Goal: Information Seeking & Learning: Check status

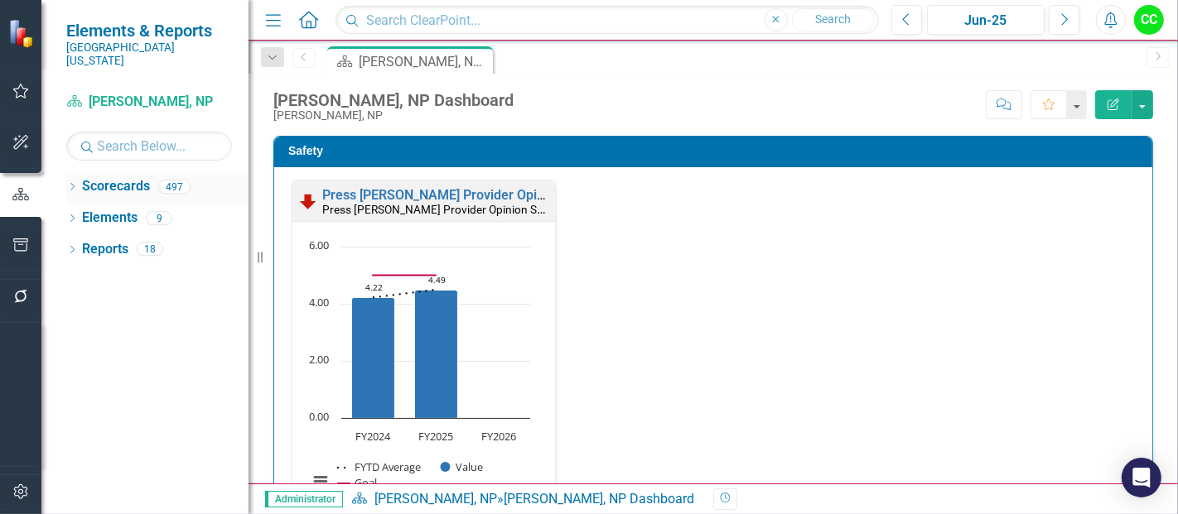
click at [70, 184] on icon "Dropdown" at bounding box center [72, 188] width 12 height 9
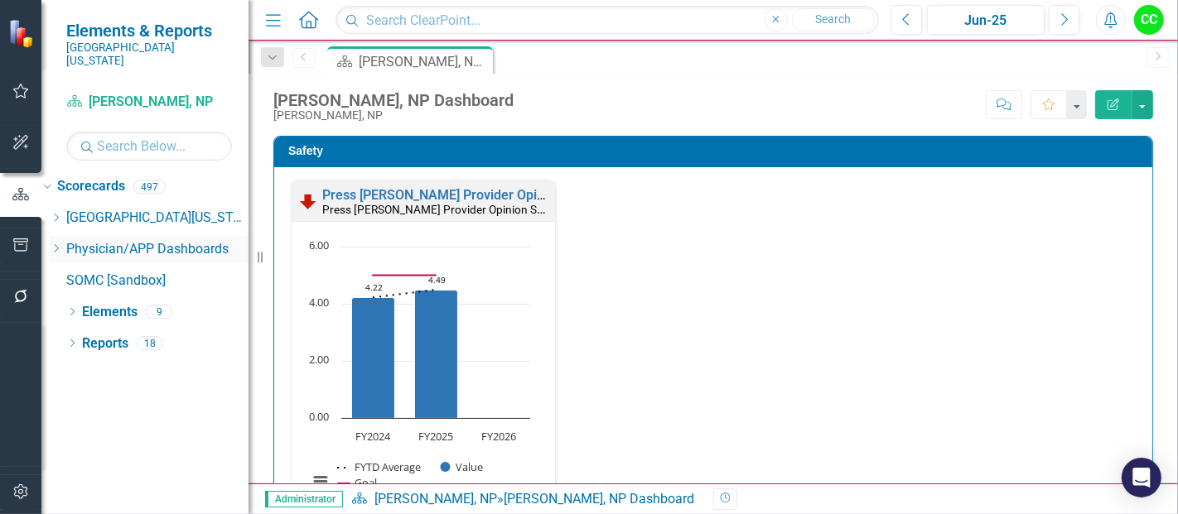
click at [59, 244] on icon at bounding box center [57, 248] width 4 height 8
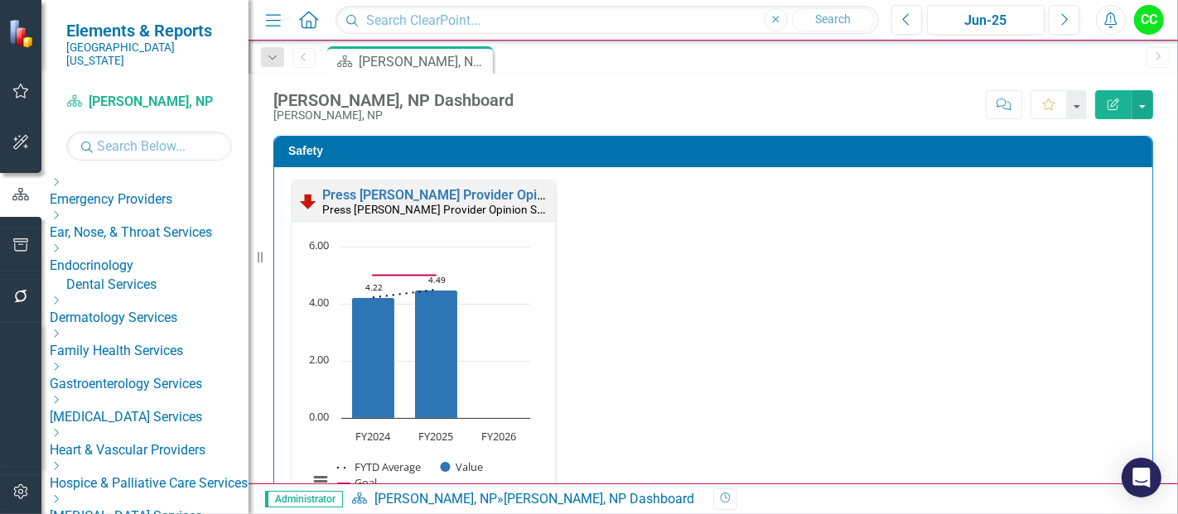
scroll to position [158, 0]
click at [62, 328] on icon "Dropdown" at bounding box center [56, 333] width 12 height 10
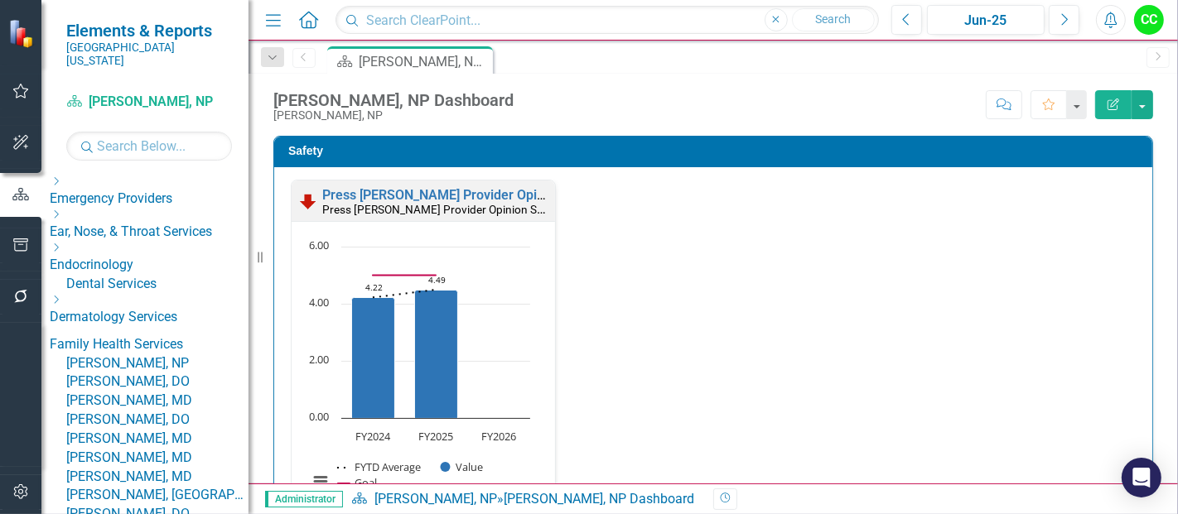
click at [154, 363] on link "[PERSON_NAME], NP" at bounding box center [157, 364] width 182 height 19
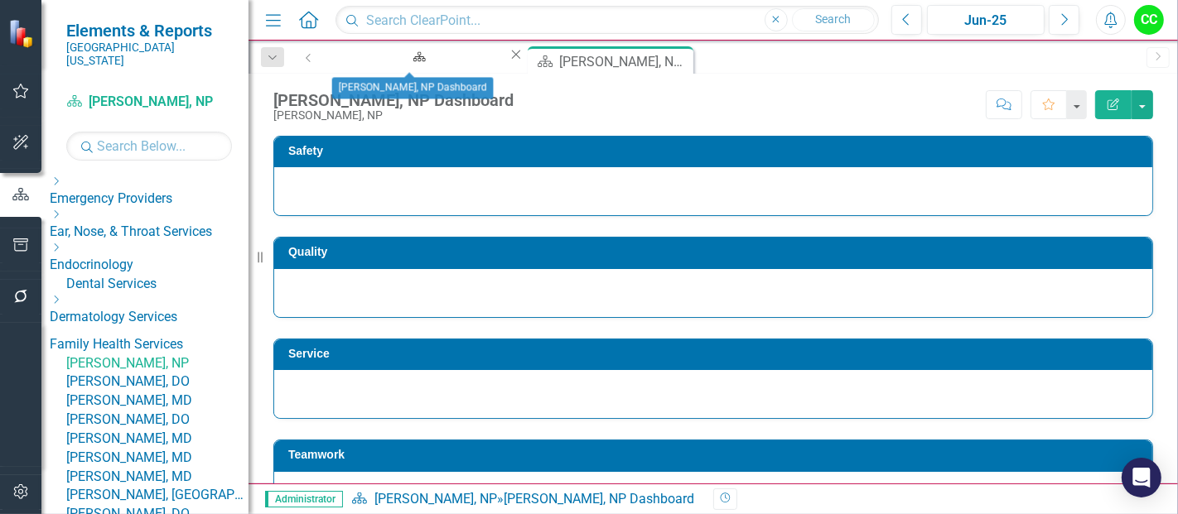
click at [508, 61] on icon "Close" at bounding box center [516, 54] width 17 height 13
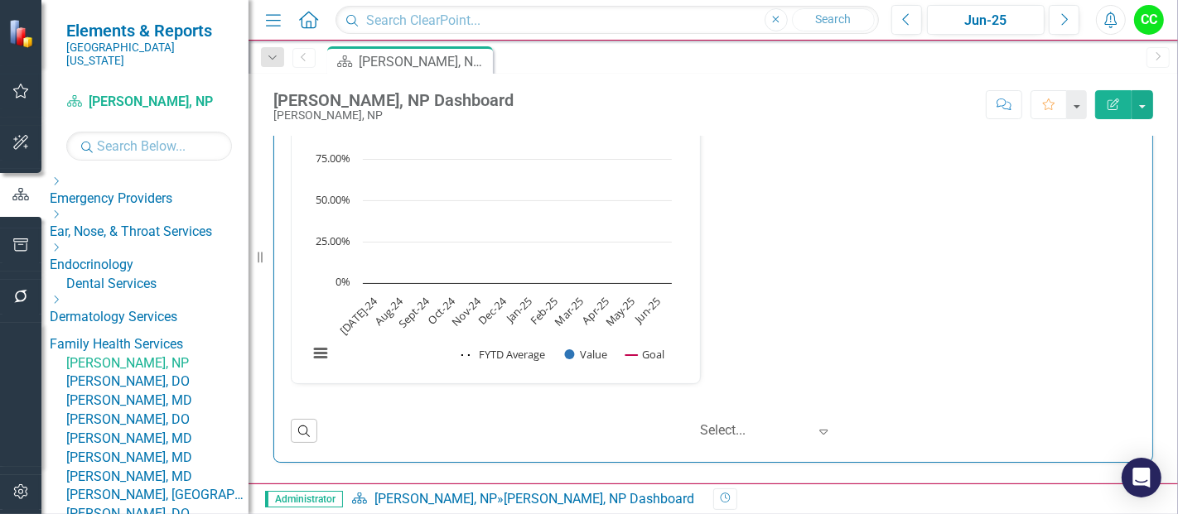
scroll to position [3205, 0]
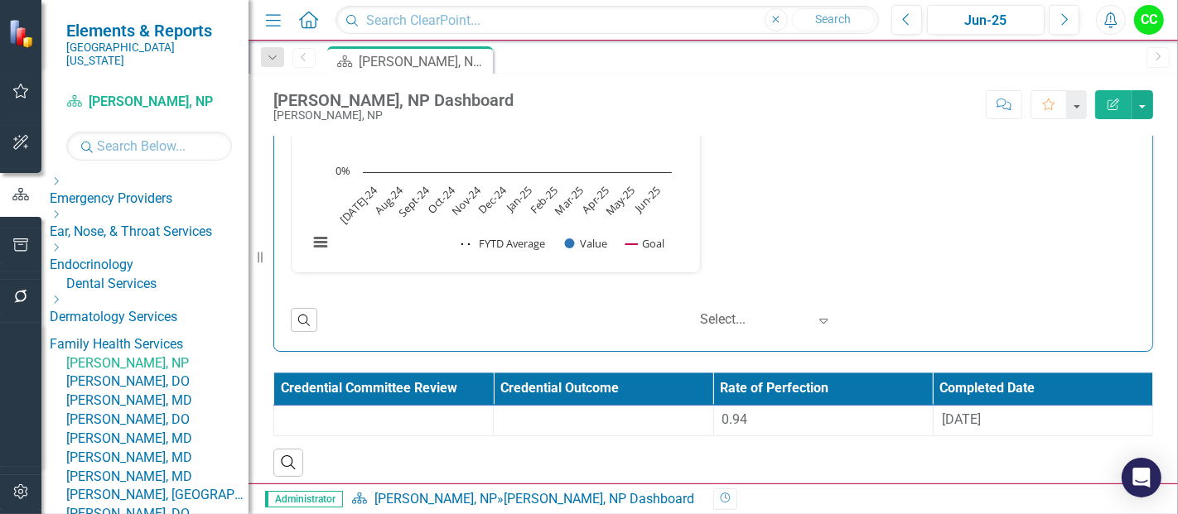
click at [769, 115] on div "Score: N/A Jun-25 Completed Comment Favorite Edit Report" at bounding box center [837, 104] width 631 height 28
click at [158, 392] on link "[PERSON_NAME], DO" at bounding box center [157, 382] width 182 height 19
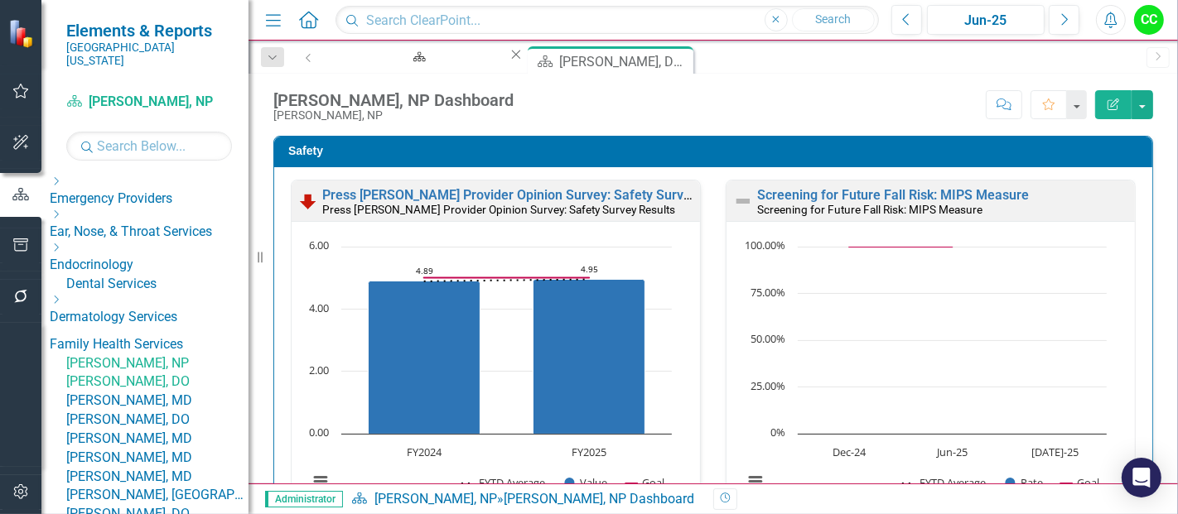
click at [512, 57] on icon at bounding box center [516, 55] width 9 height 9
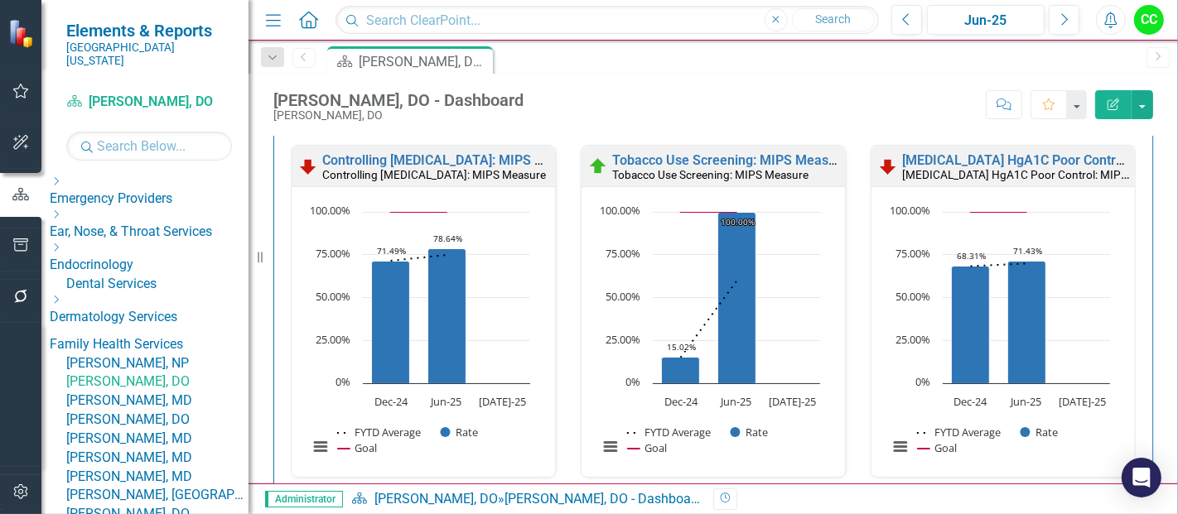
scroll to position [511, 0]
click at [162, 411] on link "[PERSON_NAME], MD" at bounding box center [157, 401] width 182 height 19
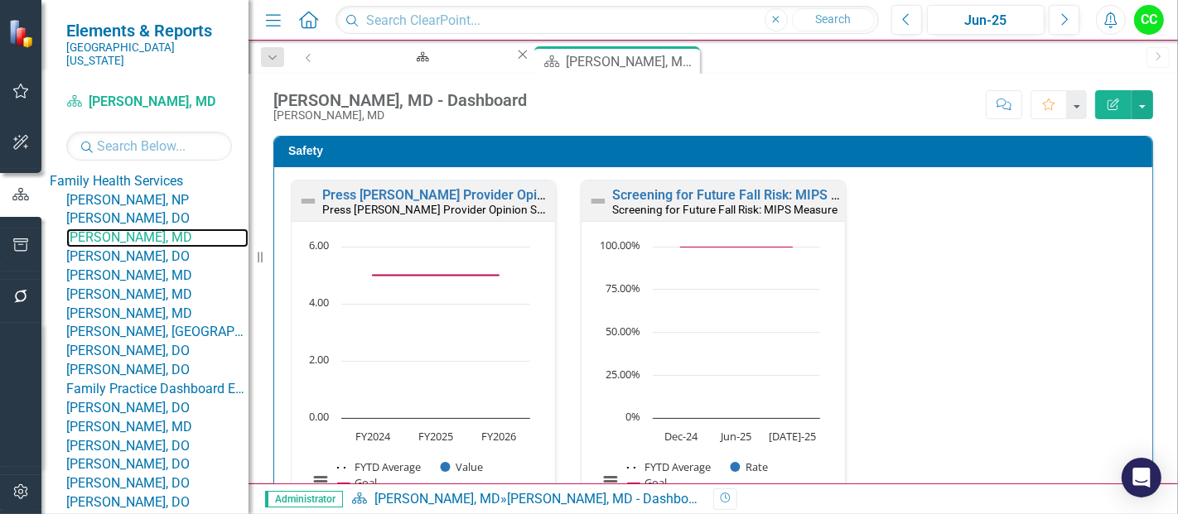
scroll to position [365, 0]
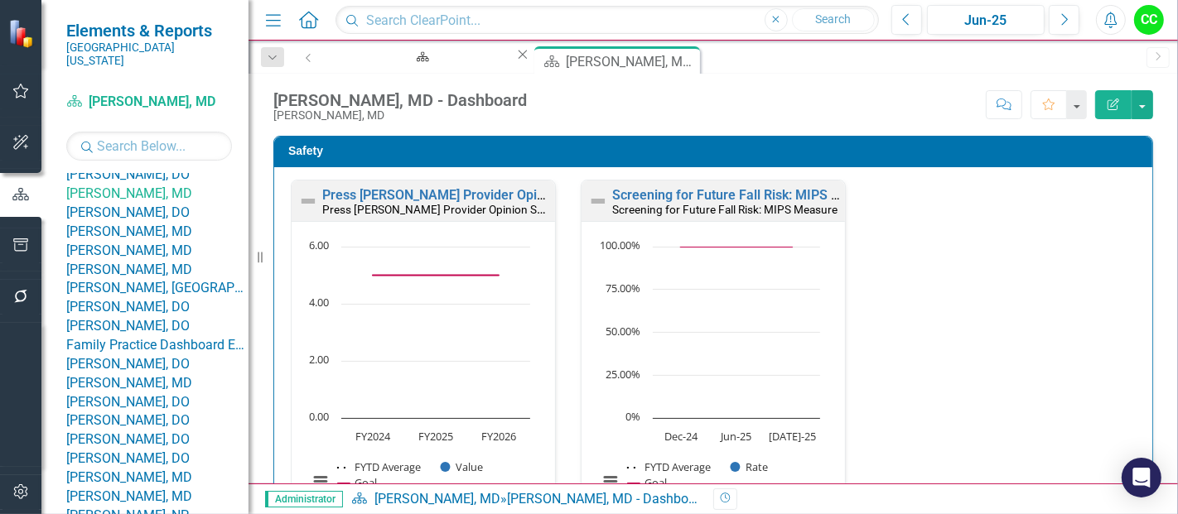
click at [184, 242] on link "[PERSON_NAME], MD" at bounding box center [157, 232] width 182 height 19
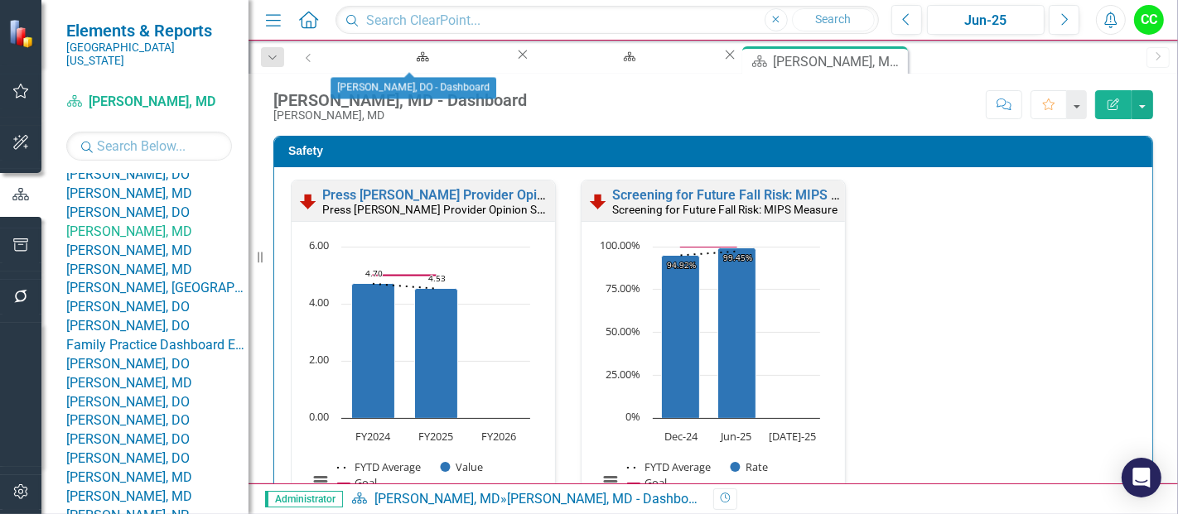
click at [514, 61] on icon "Close" at bounding box center [522, 54] width 17 height 13
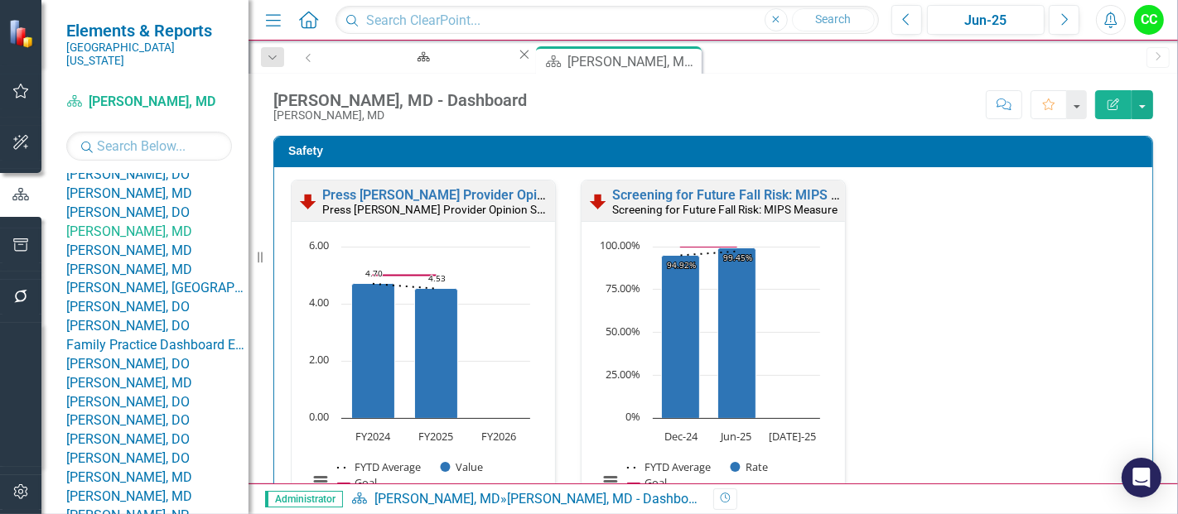
click at [520, 59] on icon at bounding box center [524, 55] width 9 height 9
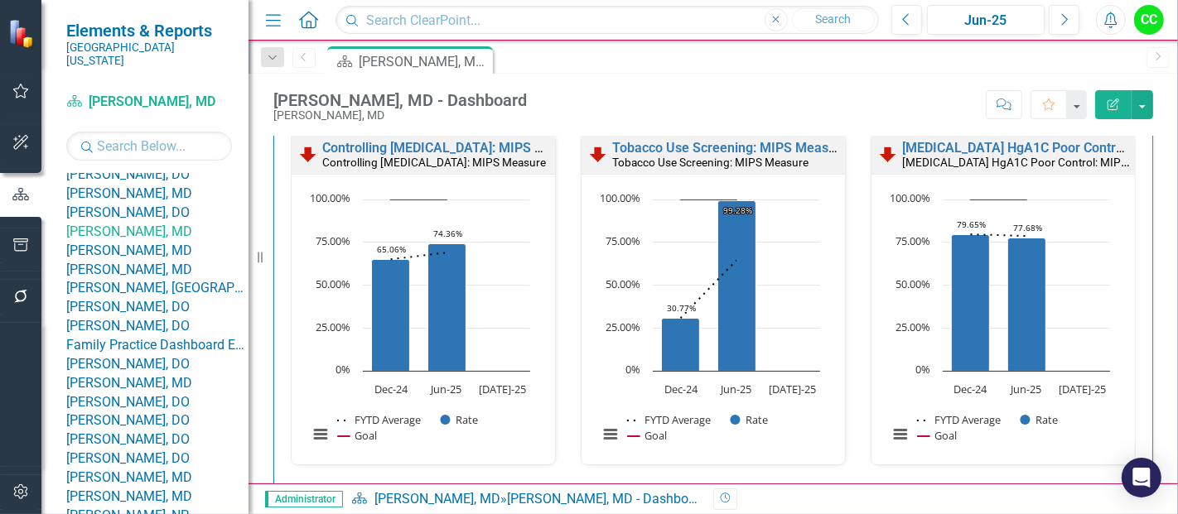
scroll to position [524, 0]
click at [175, 280] on link "[PERSON_NAME], MD" at bounding box center [157, 270] width 182 height 19
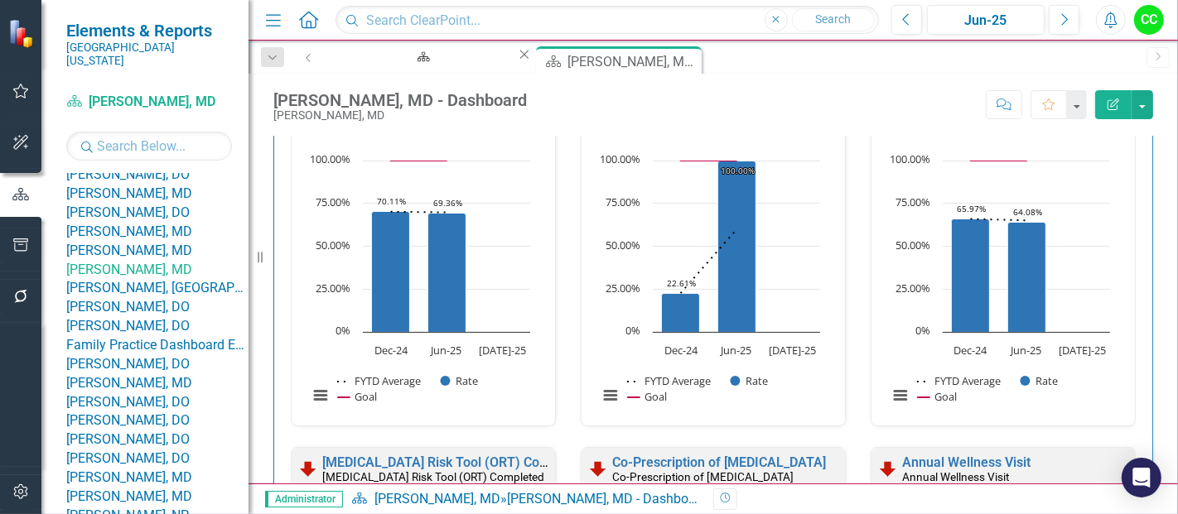
scroll to position [565, 0]
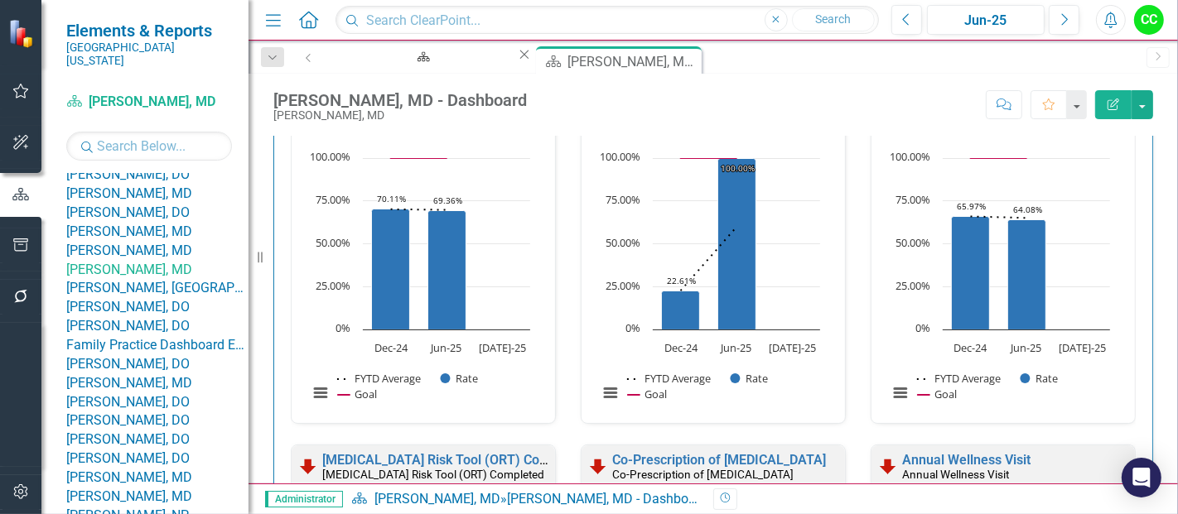
click at [158, 298] on link "[PERSON_NAME], [GEOGRAPHIC_DATA]" at bounding box center [157, 288] width 182 height 19
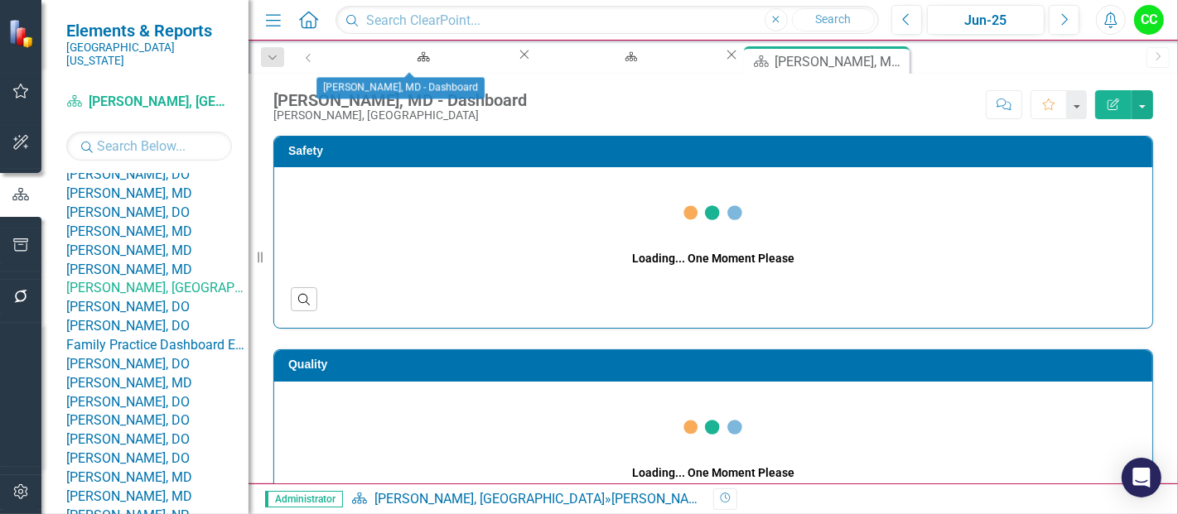
click at [520, 59] on icon at bounding box center [524, 55] width 9 height 9
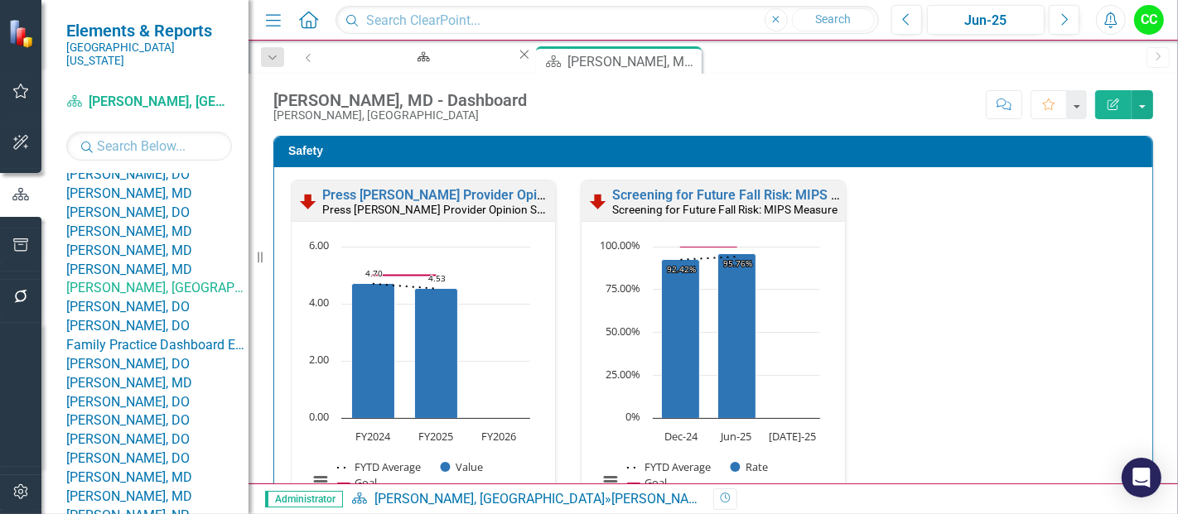
scroll to position [490, 0]
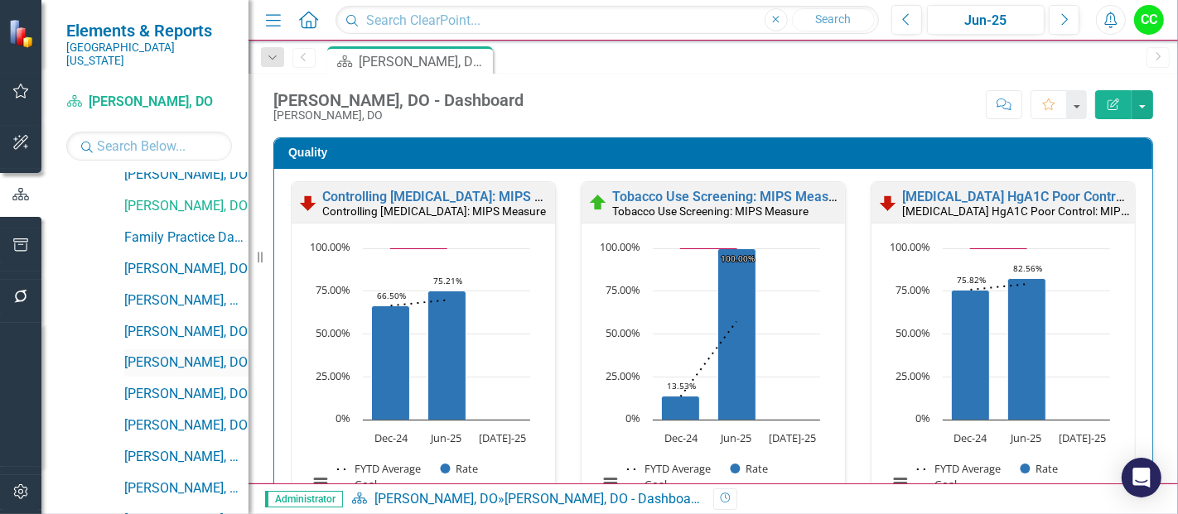
scroll to position [608, 0]
click at [173, 259] on link "[PERSON_NAME], DO" at bounding box center [186, 268] width 124 height 19
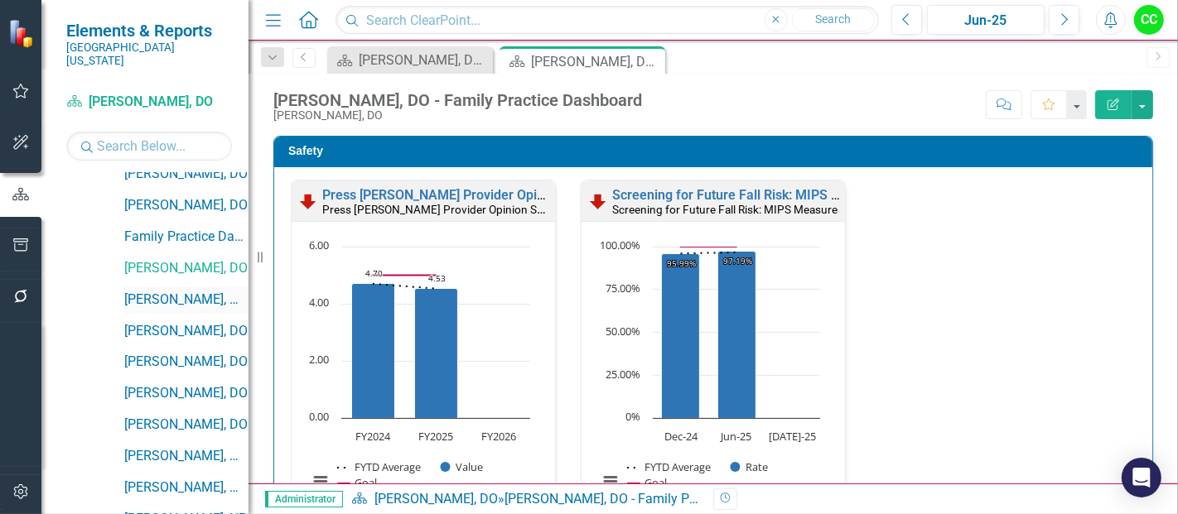
click at [174, 291] on link "[PERSON_NAME], MD" at bounding box center [186, 300] width 124 height 19
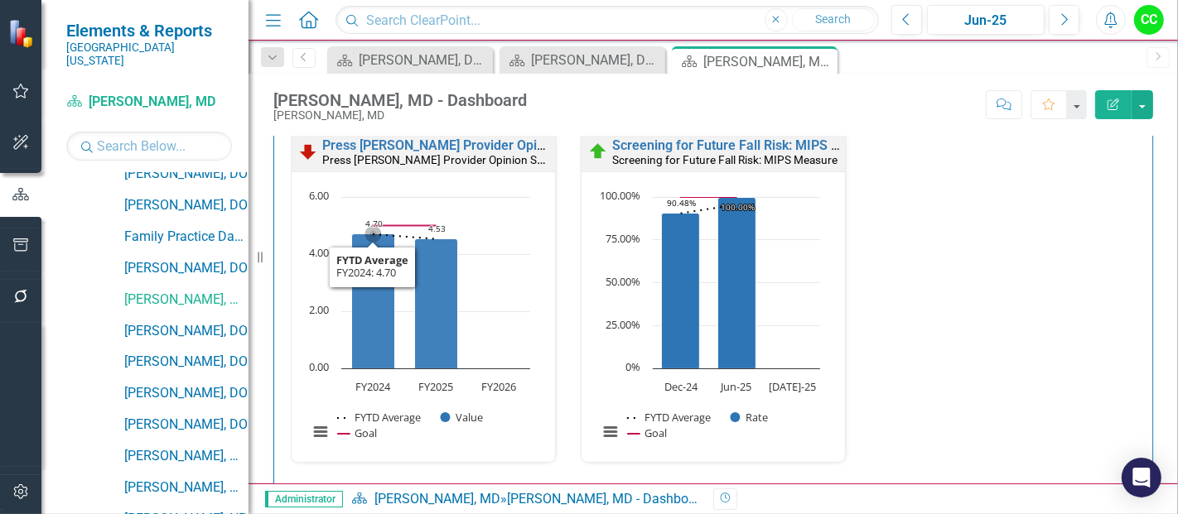
scroll to position [1, 0]
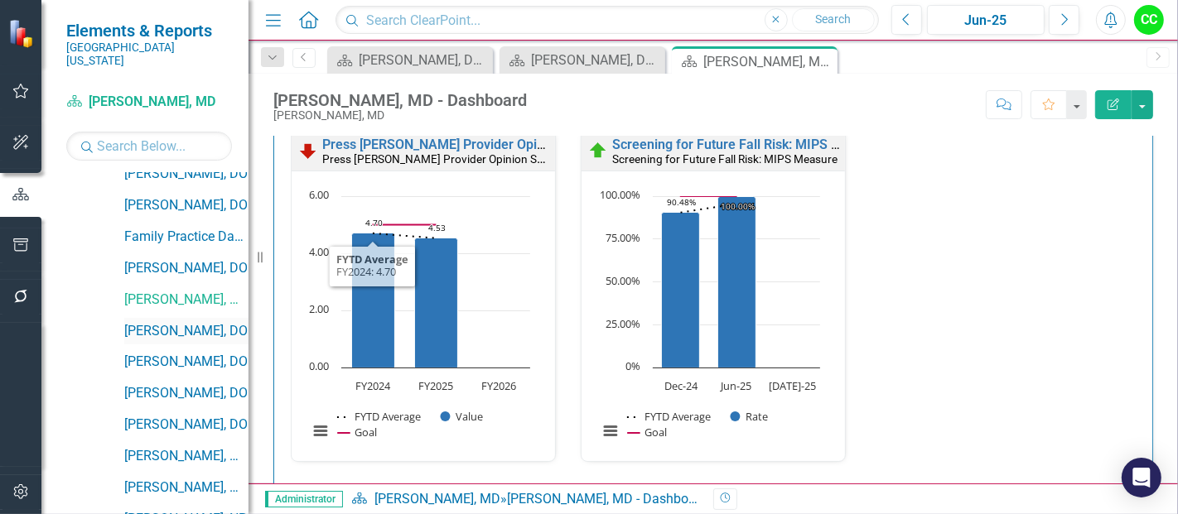
click at [175, 322] on link "[PERSON_NAME], DO" at bounding box center [186, 331] width 124 height 19
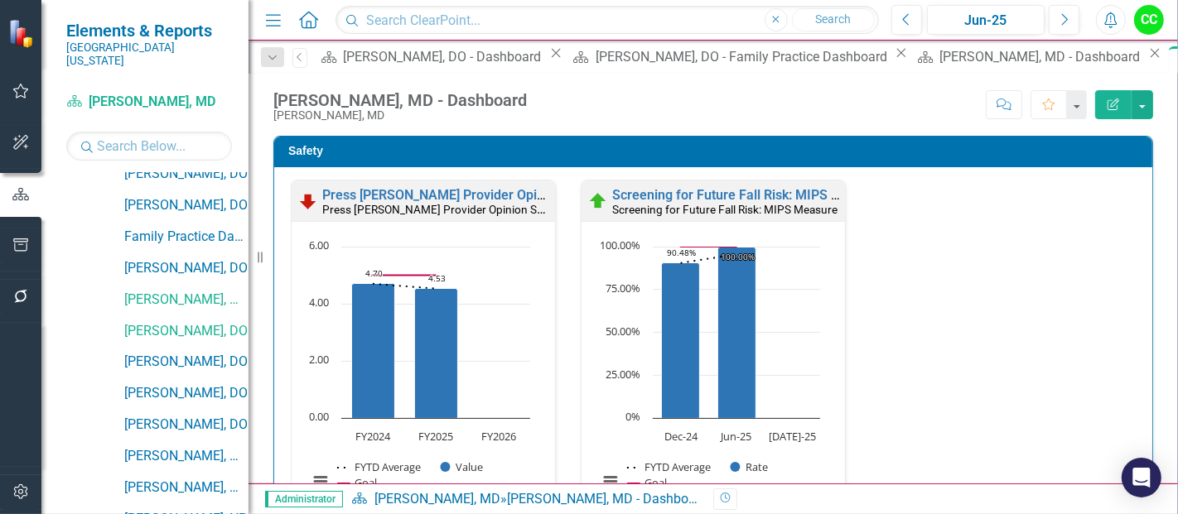
click at [552, 58] on icon at bounding box center [556, 53] width 9 height 9
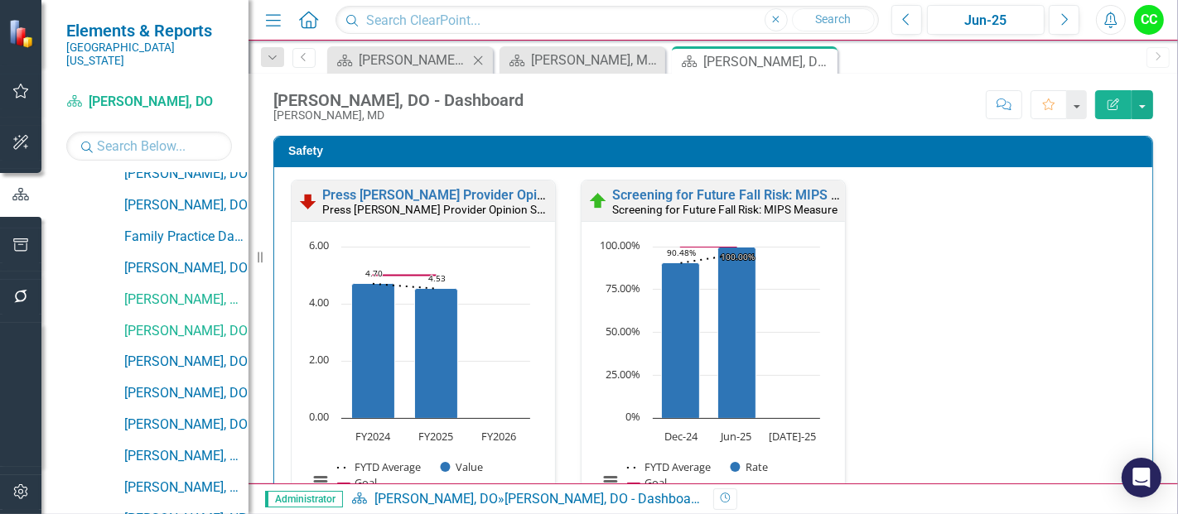
click at [481, 60] on icon "Close" at bounding box center [478, 60] width 17 height 13
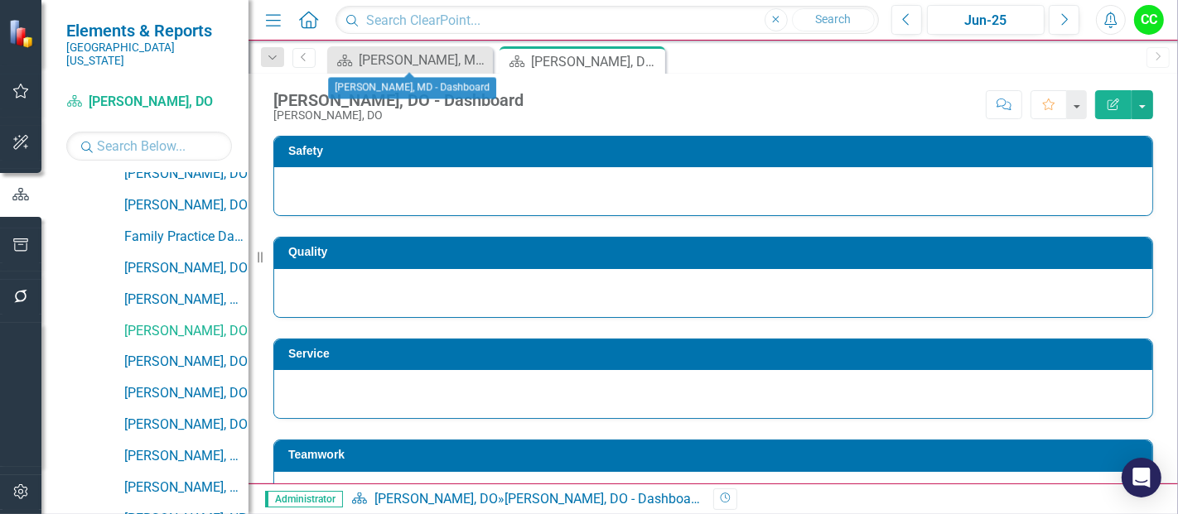
click at [0, 0] on icon "Close" at bounding box center [0, 0] width 0 height 0
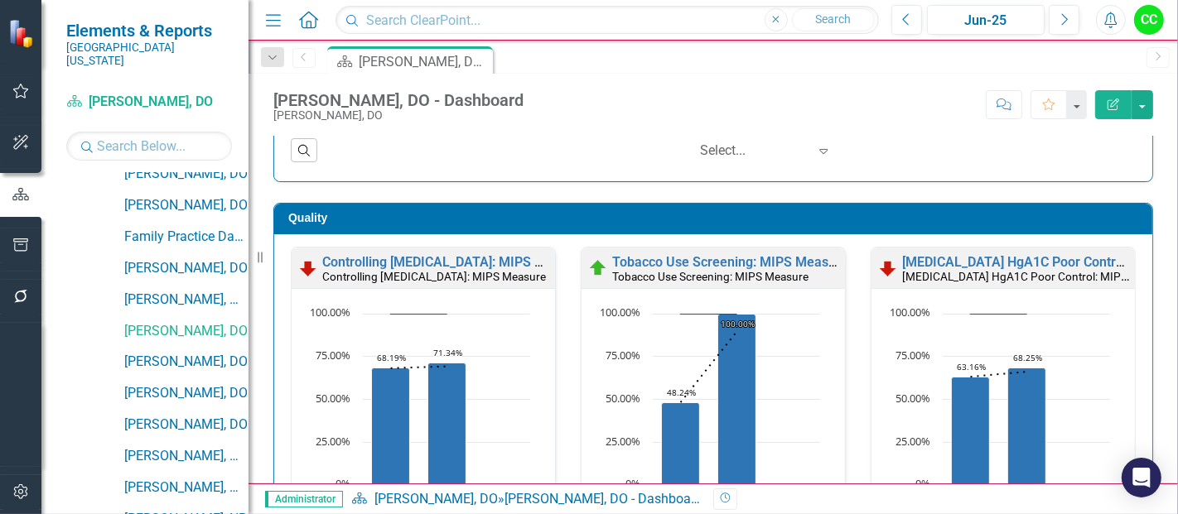
scroll to position [410, 0]
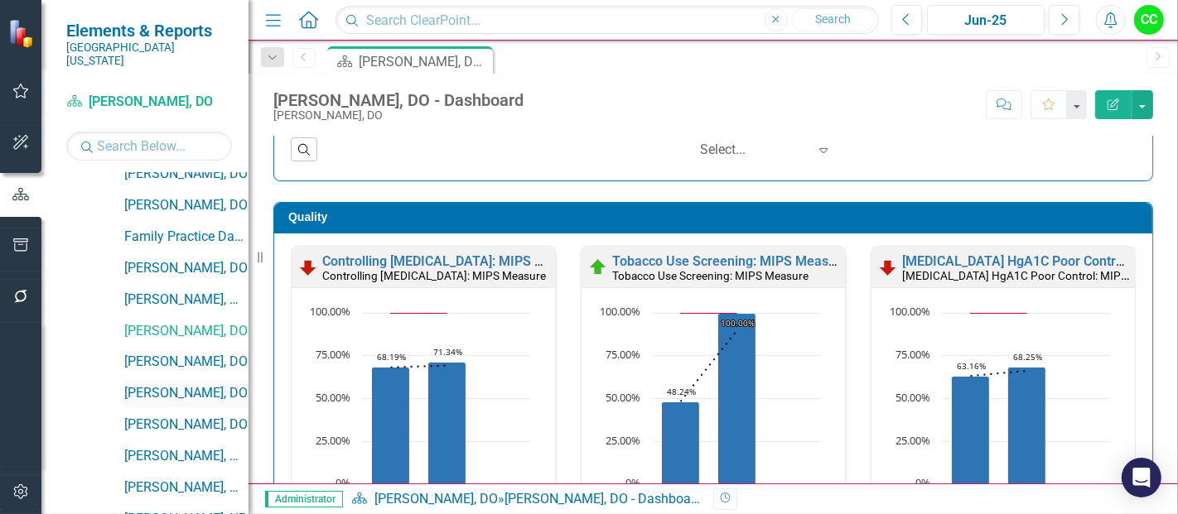
click at [170, 384] on link "[PERSON_NAME], DO" at bounding box center [186, 393] width 124 height 19
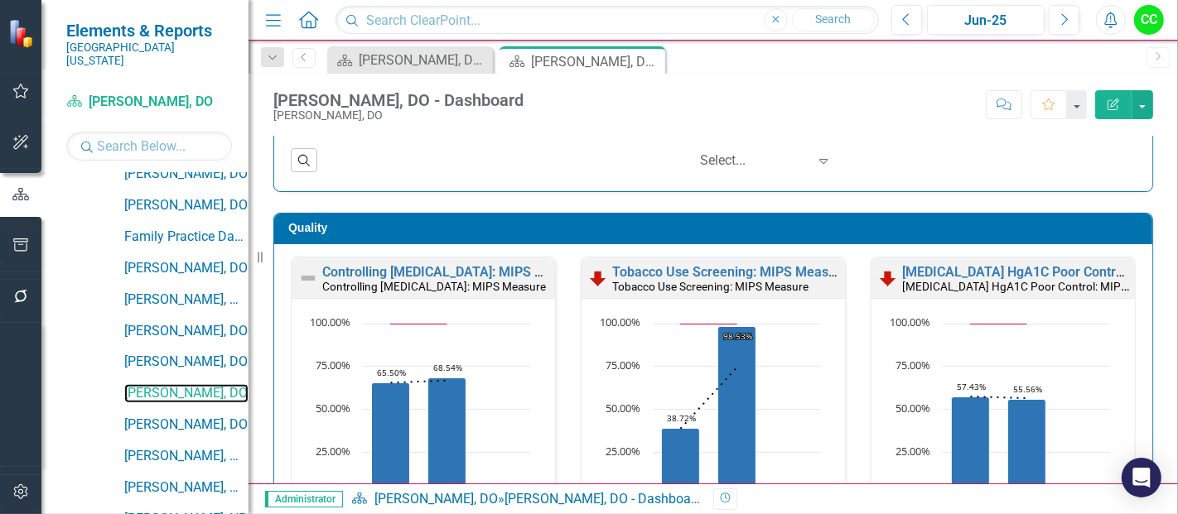
scroll to position [416, 0]
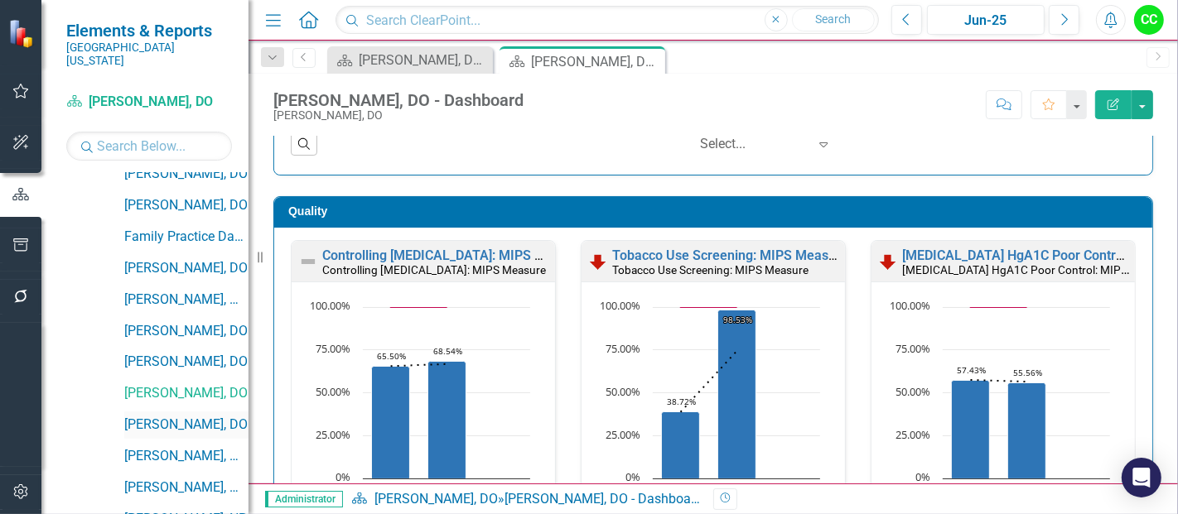
click at [167, 416] on link "[PERSON_NAME], DO" at bounding box center [186, 425] width 124 height 19
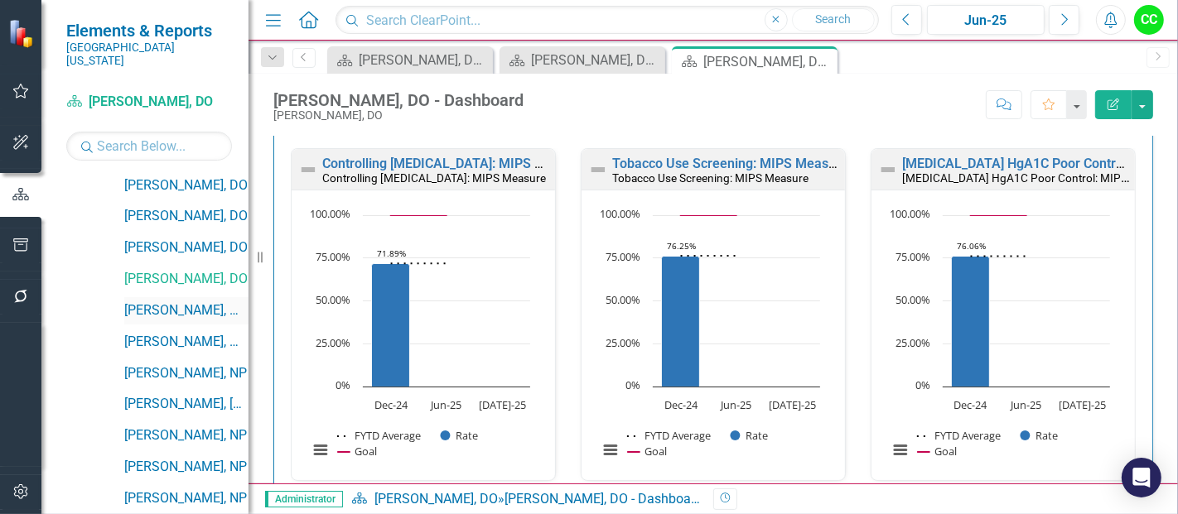
scroll to position [755, 0]
click at [190, 301] on link "[PERSON_NAME], MD" at bounding box center [186, 310] width 124 height 19
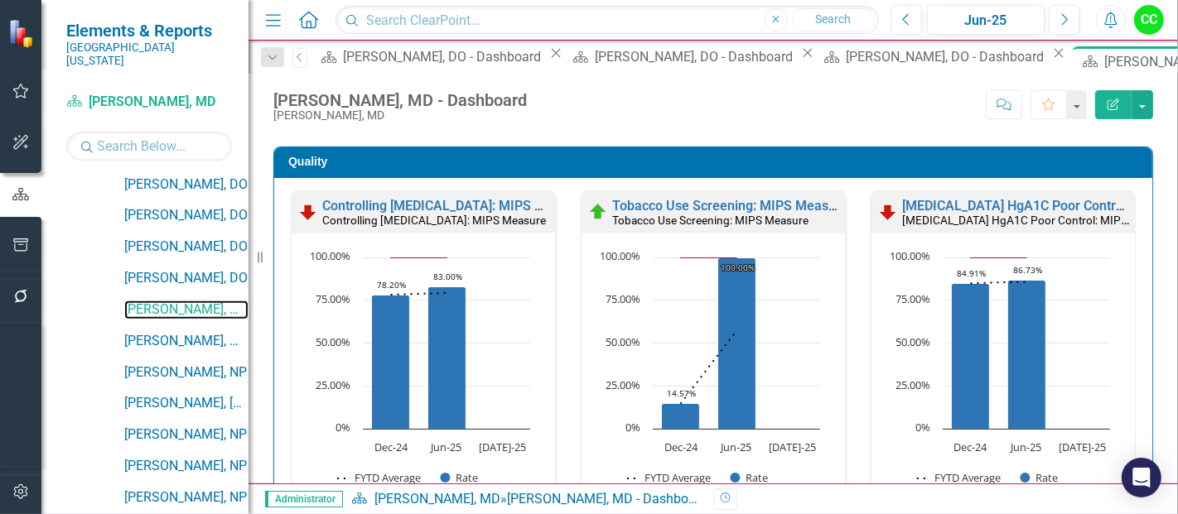
scroll to position [509, 0]
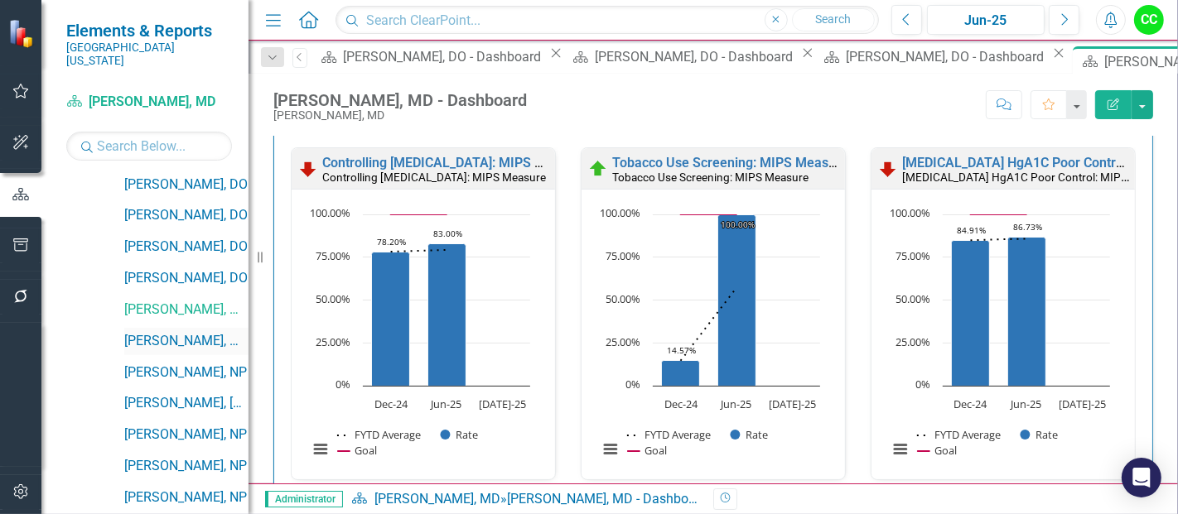
click at [166, 332] on link "[PERSON_NAME], MD" at bounding box center [186, 341] width 124 height 19
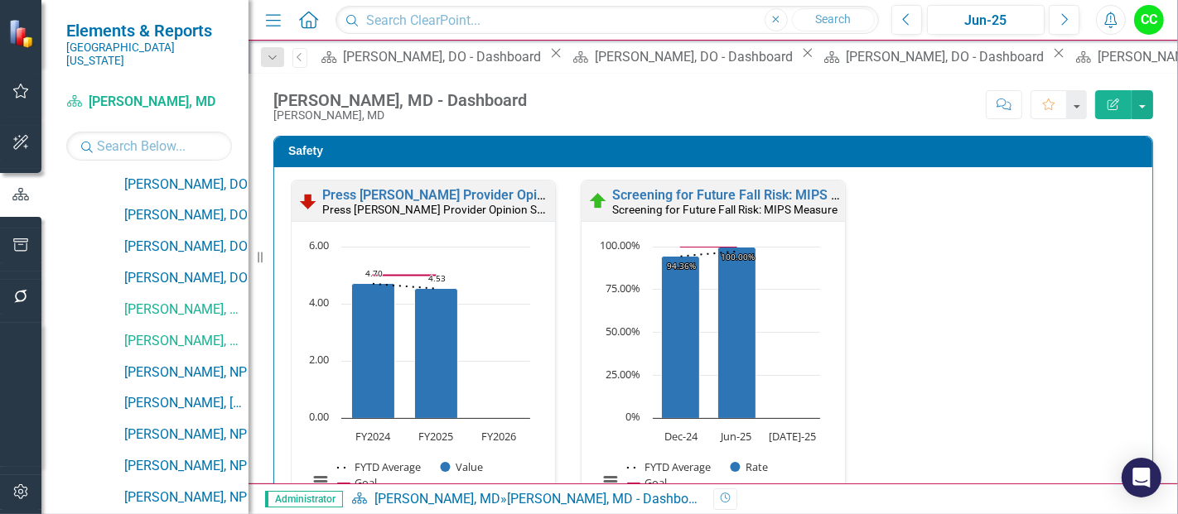
click at [552, 58] on icon at bounding box center [556, 53] width 9 height 9
click at [548, 58] on icon "Close" at bounding box center [556, 52] width 17 height 13
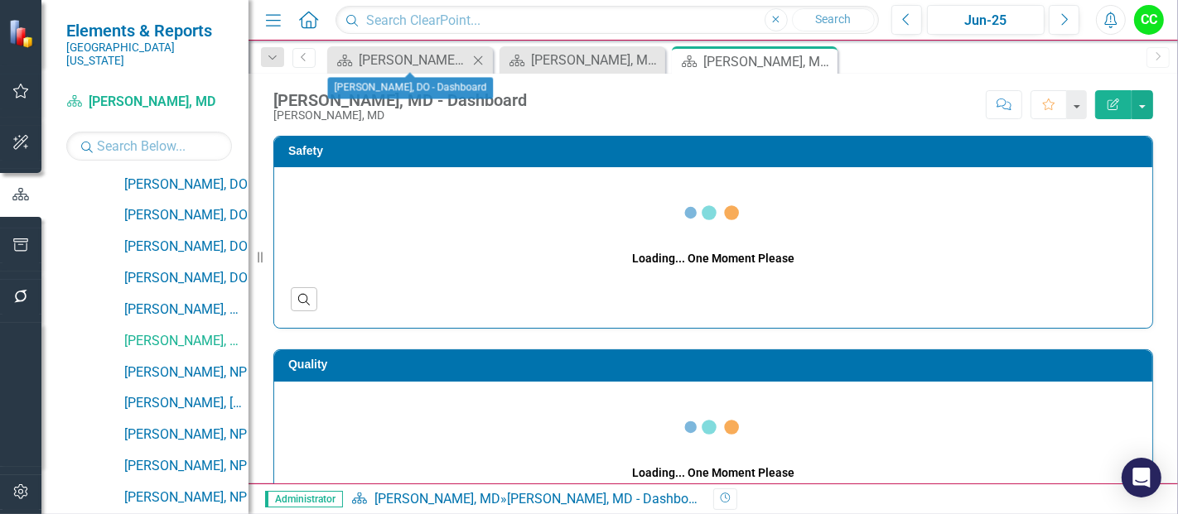
click at [485, 60] on icon "Close" at bounding box center [478, 60] width 17 height 13
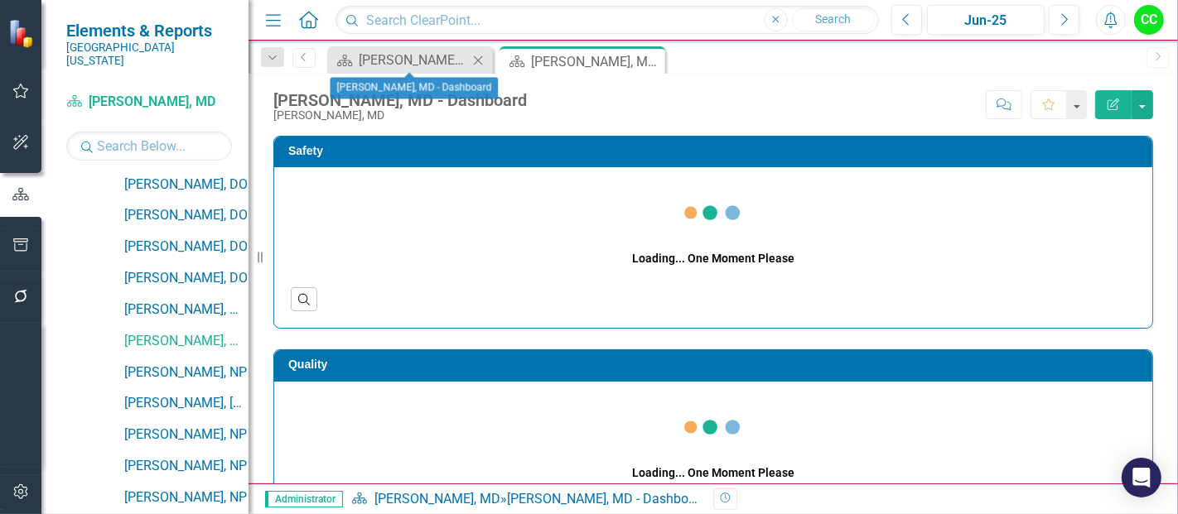
click at [479, 60] on icon "Close" at bounding box center [478, 60] width 17 height 13
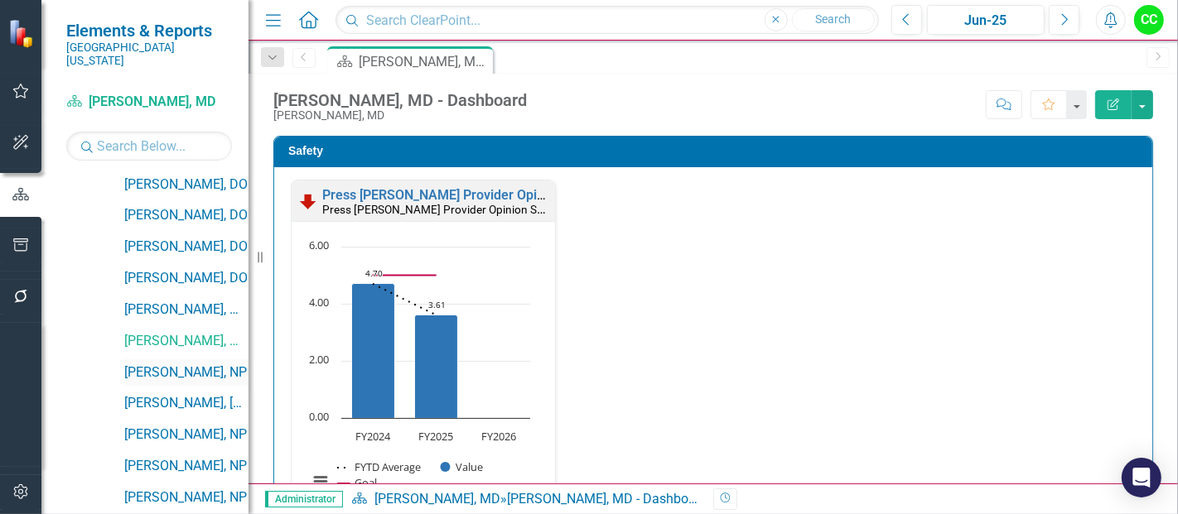
click at [140, 364] on link "[PERSON_NAME], NP" at bounding box center [186, 373] width 124 height 19
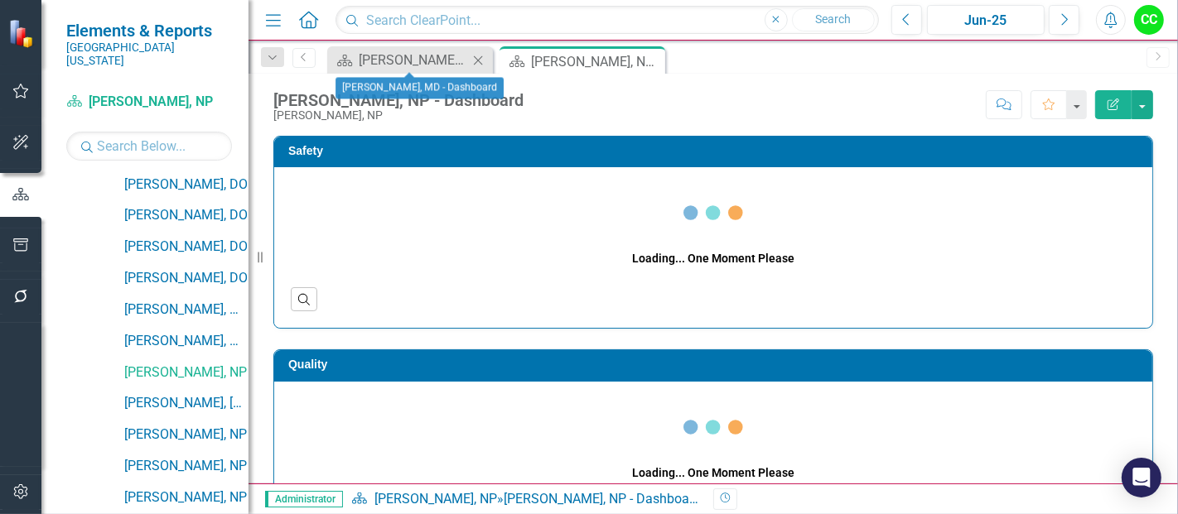
click at [476, 60] on icon "Close" at bounding box center [478, 60] width 17 height 13
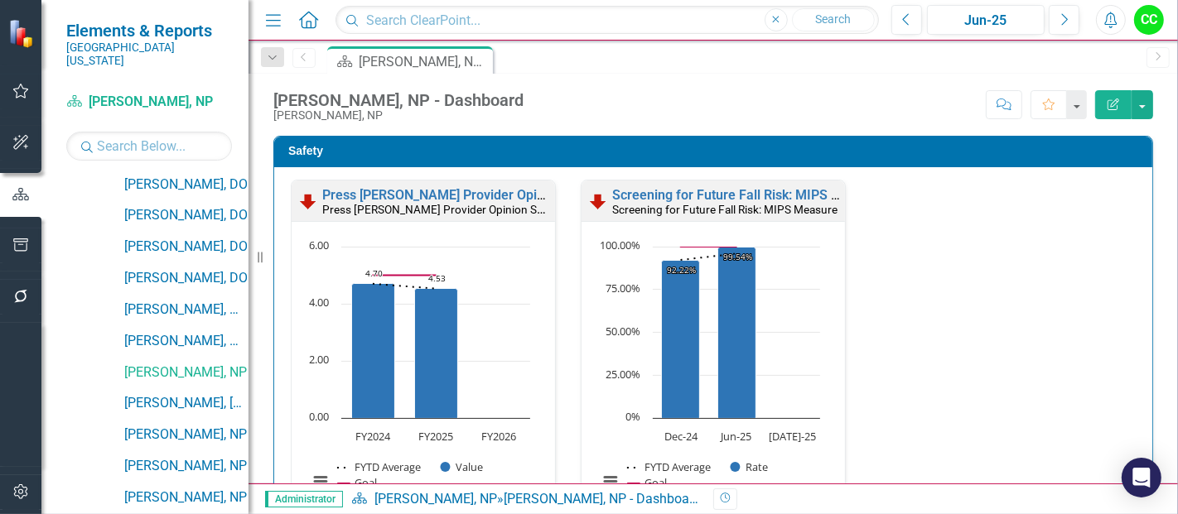
scroll to position [375, 0]
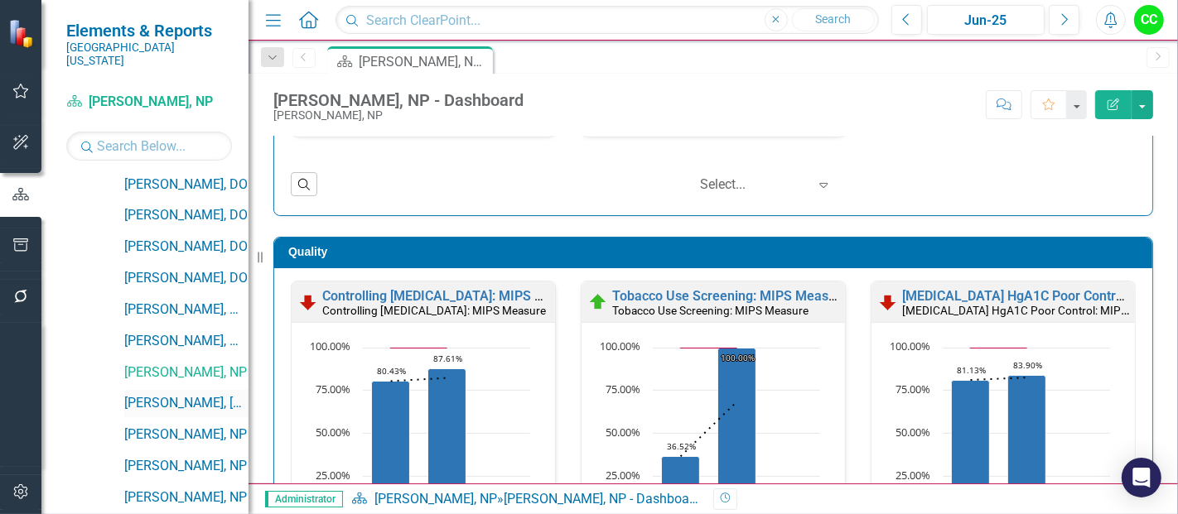
click at [166, 394] on link "[PERSON_NAME], [GEOGRAPHIC_DATA]" at bounding box center [186, 403] width 124 height 19
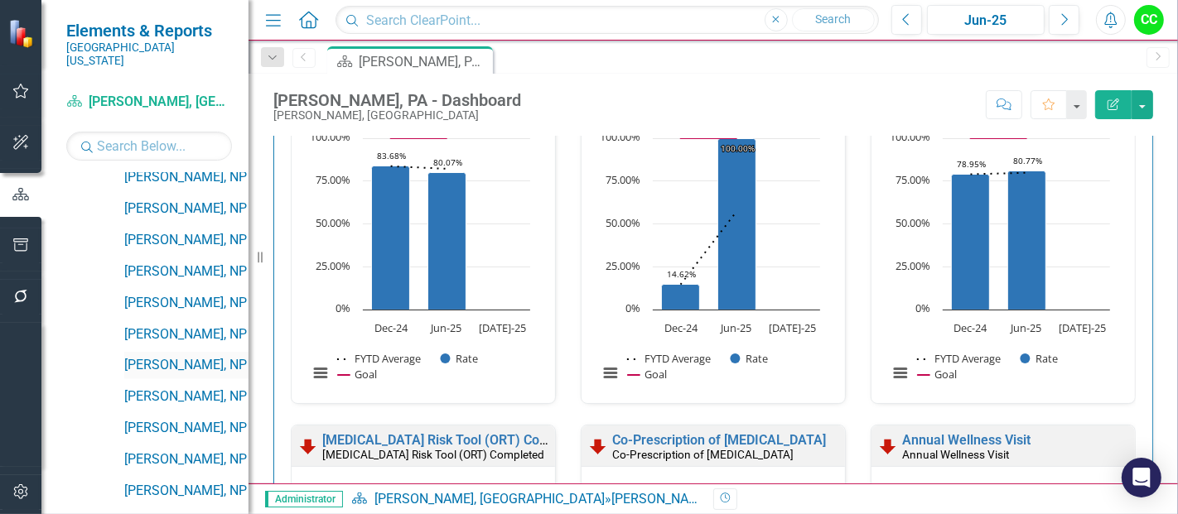
scroll to position [1013, 0]
click at [172, 355] on link "[PERSON_NAME], NP" at bounding box center [186, 364] width 124 height 19
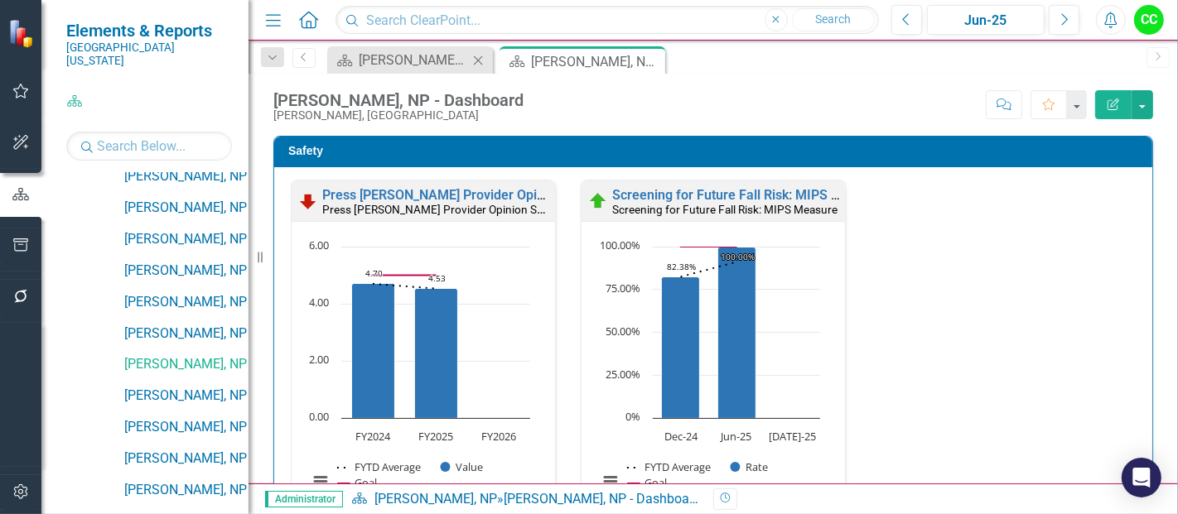
click at [476, 56] on icon "Close" at bounding box center [478, 60] width 17 height 13
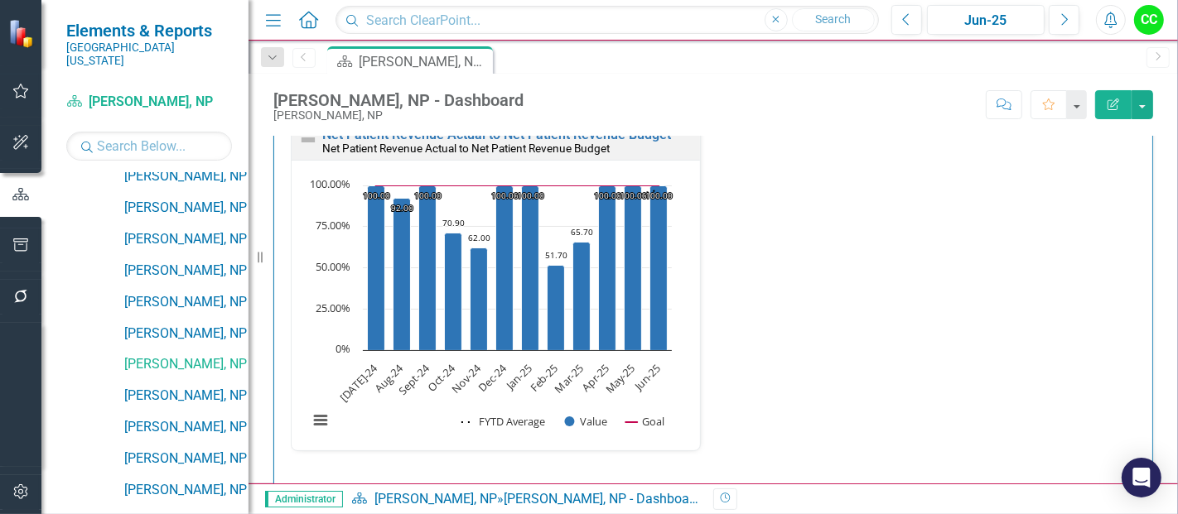
scroll to position [2668, 0]
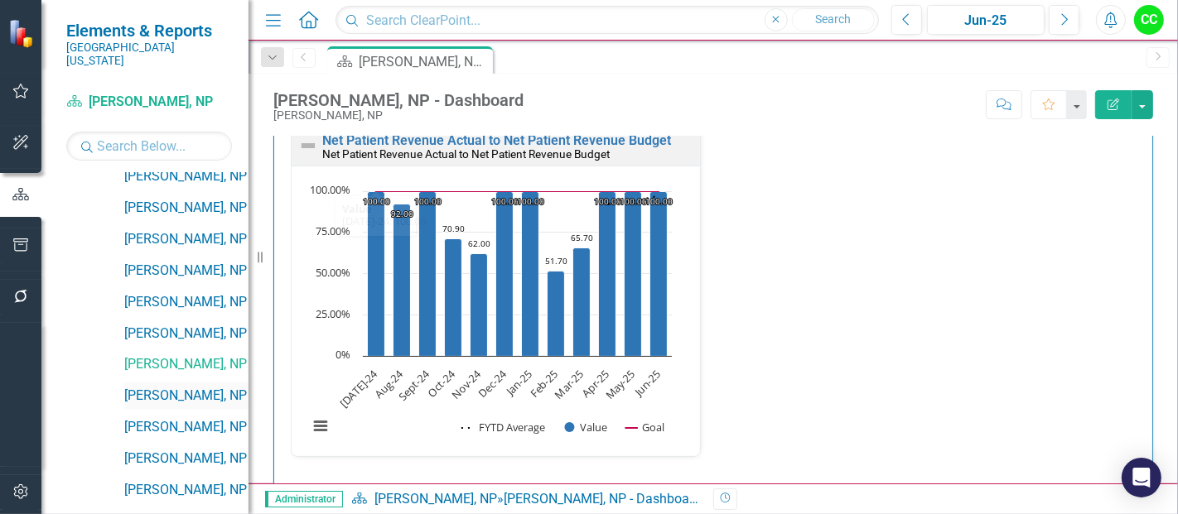
click at [180, 387] on link "[PERSON_NAME], NP" at bounding box center [186, 396] width 124 height 19
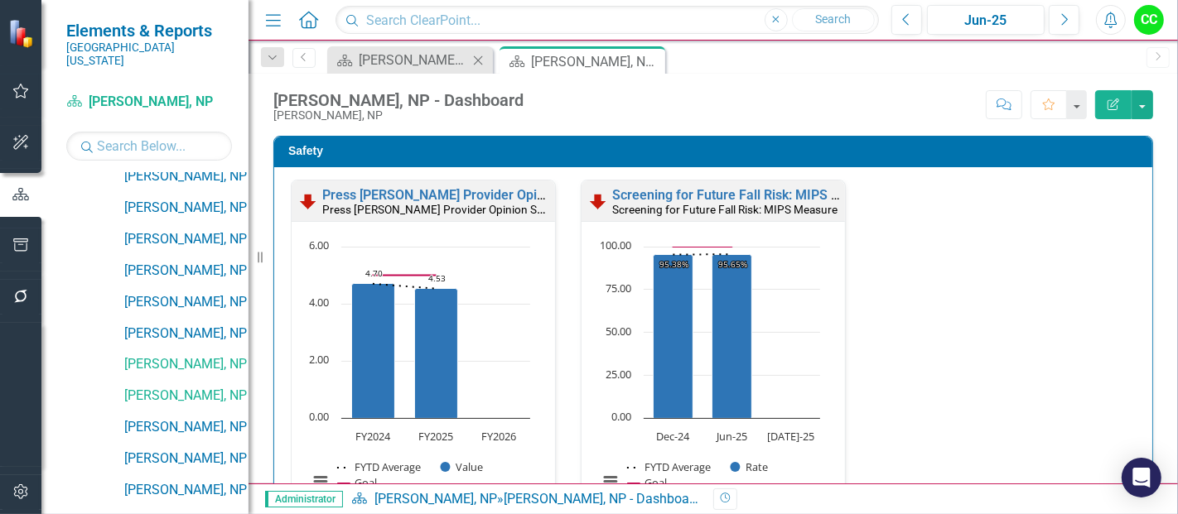
click at [473, 60] on icon "Close" at bounding box center [478, 60] width 17 height 13
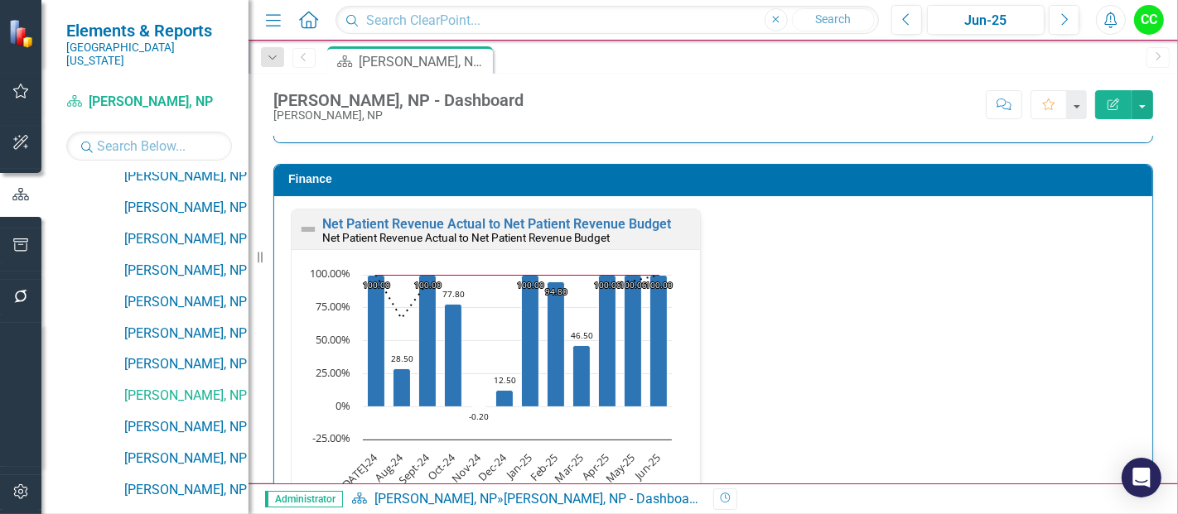
scroll to position [2597, 0]
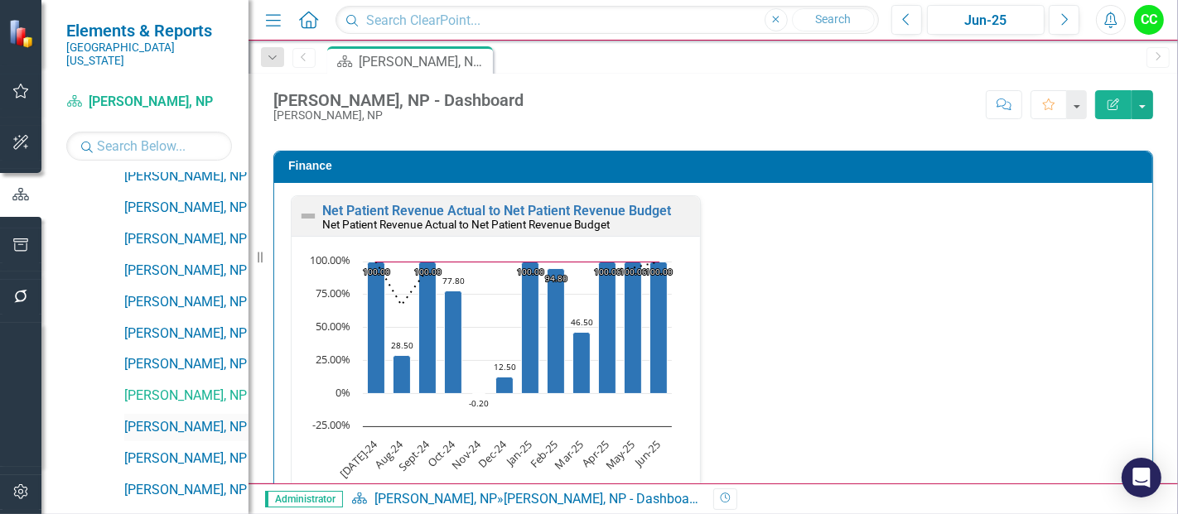
click at [163, 418] on link "[PERSON_NAME], NP" at bounding box center [186, 427] width 124 height 19
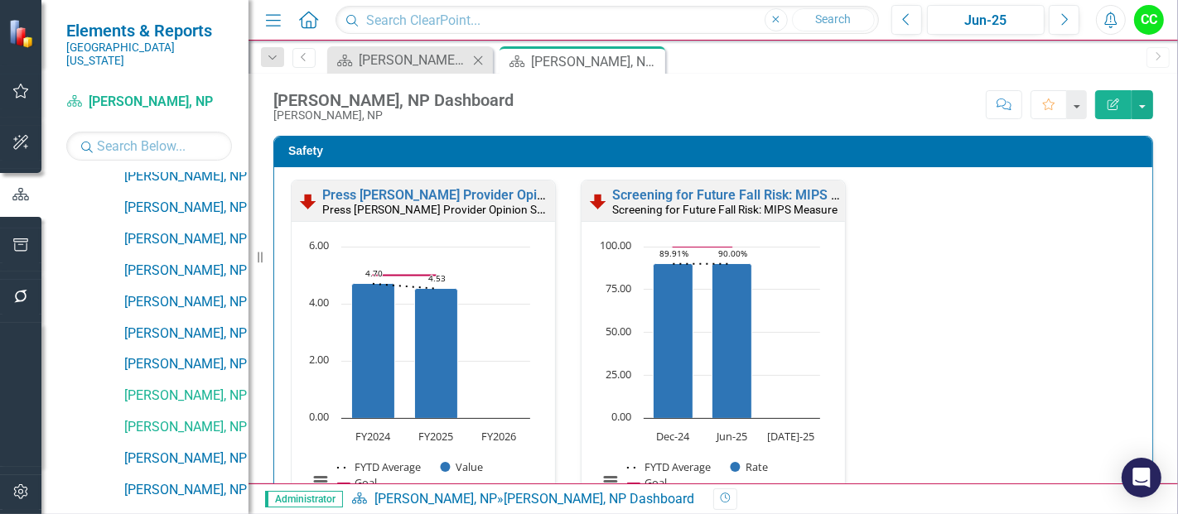
click at [478, 60] on icon "Close" at bounding box center [478, 60] width 17 height 13
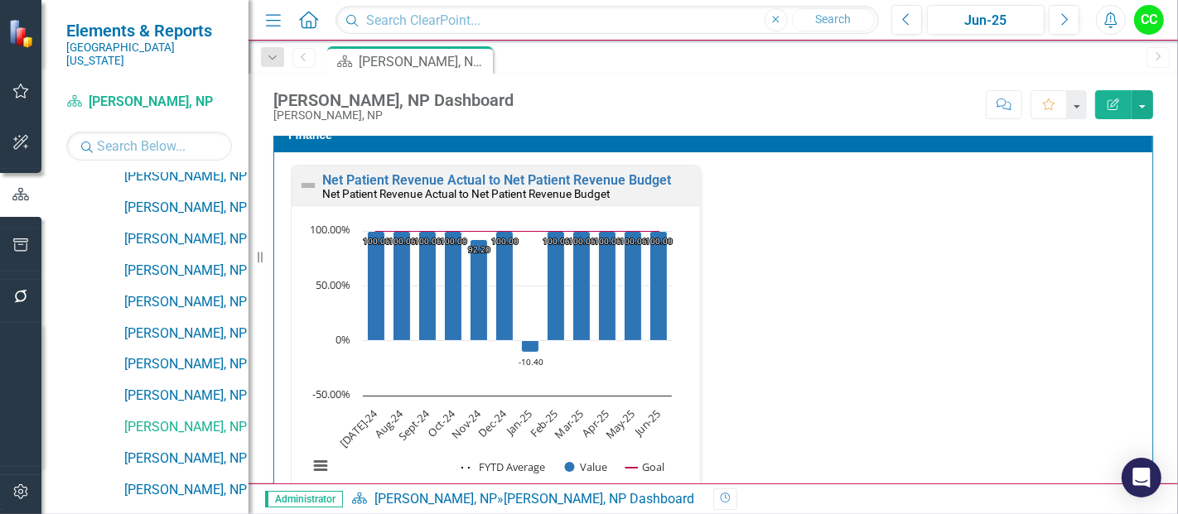
scroll to position [2662, 0]
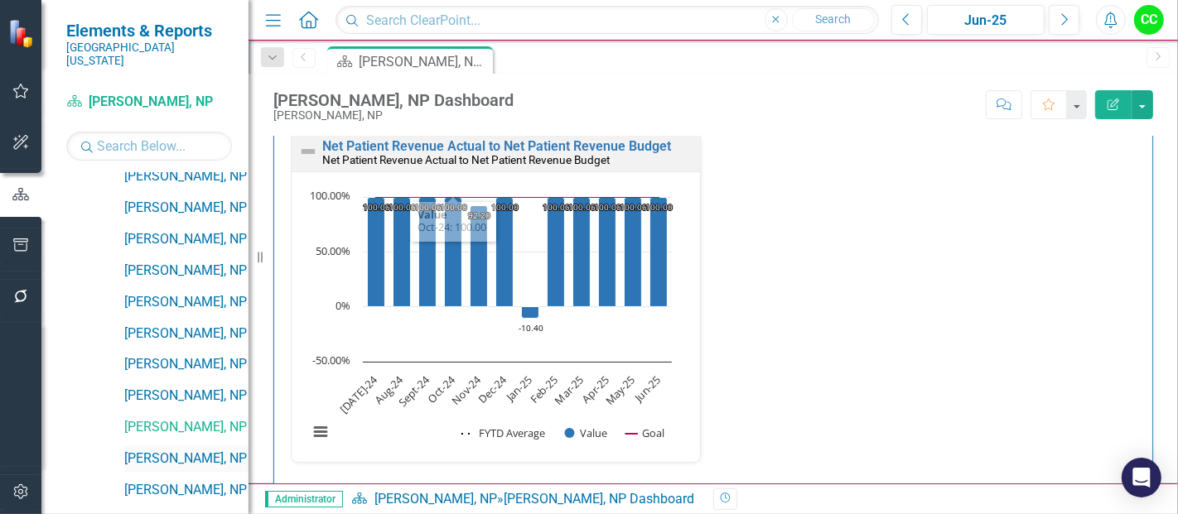
click at [150, 450] on link "[PERSON_NAME], NP" at bounding box center [186, 459] width 124 height 19
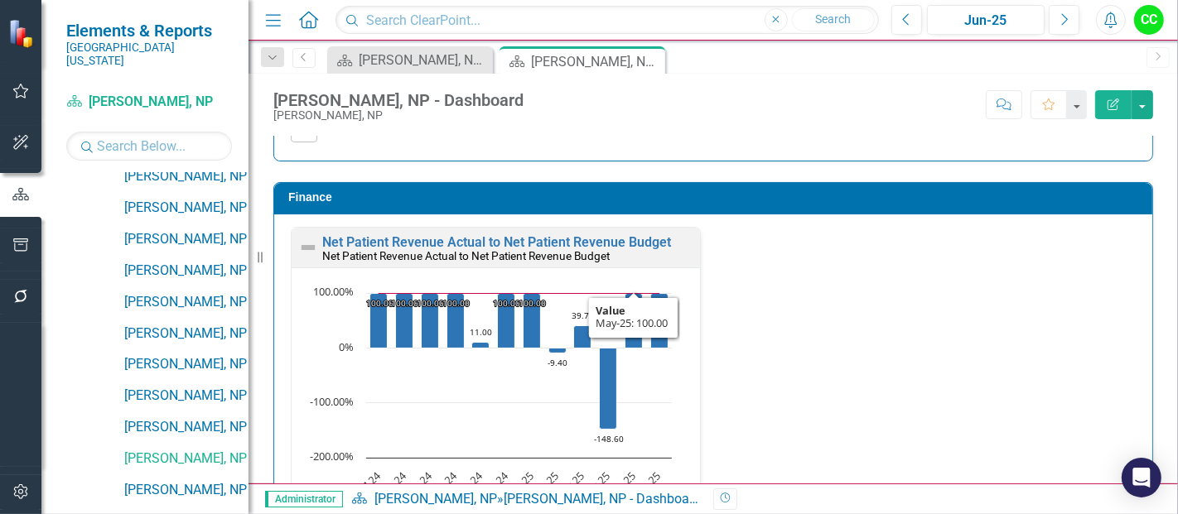
scroll to position [2566, 0]
click at [166, 481] on link "[PERSON_NAME], NP" at bounding box center [186, 490] width 124 height 19
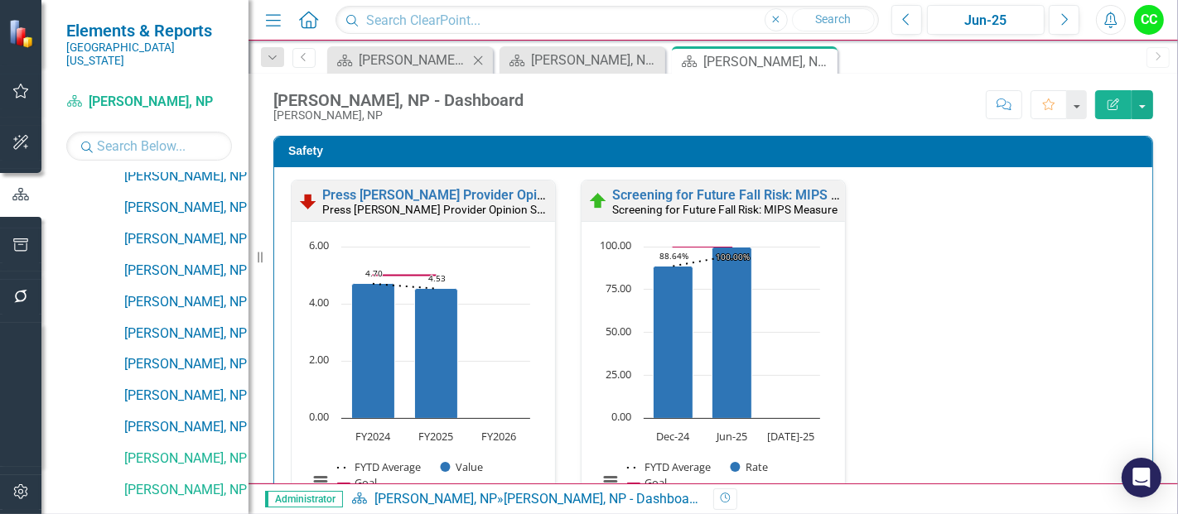
click at [479, 57] on icon "Close" at bounding box center [478, 60] width 17 height 13
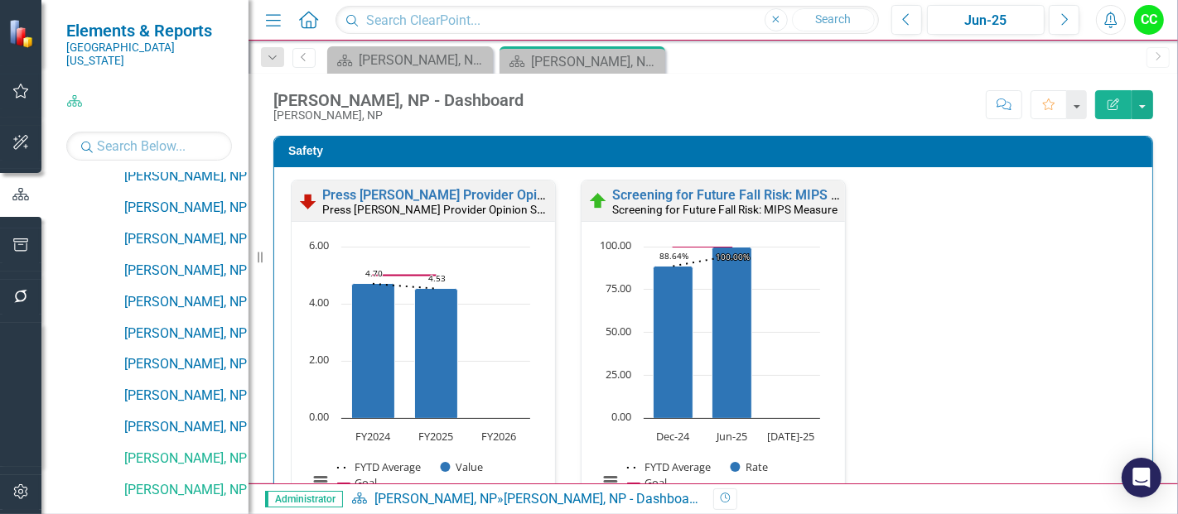
click at [0, 0] on icon "Close" at bounding box center [0, 0] width 0 height 0
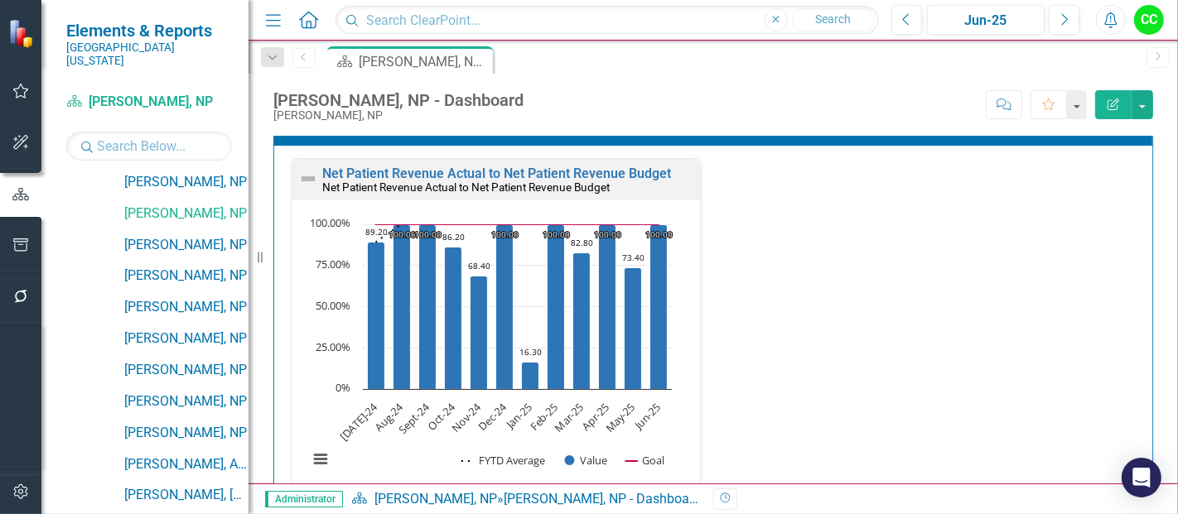
scroll to position [1297, 0]
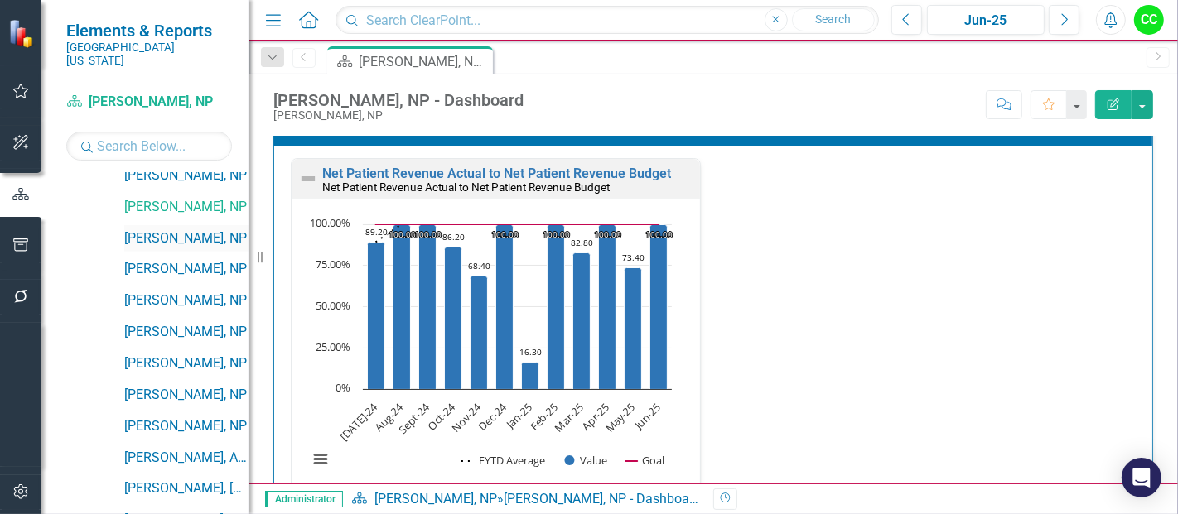
click at [196, 229] on link "[PERSON_NAME], NP" at bounding box center [186, 238] width 124 height 19
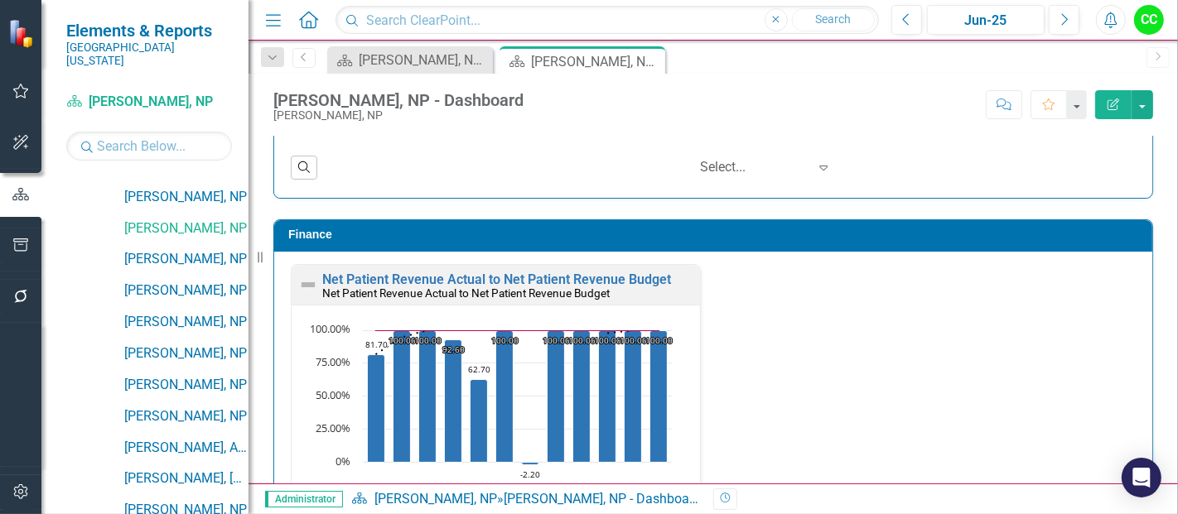
scroll to position [1306, 0]
drag, startPoint x: 182, startPoint y: 239, endPoint x: 490, endPoint y: 511, distance: 410.8
click at [182, 250] on link "[PERSON_NAME], NP" at bounding box center [186, 259] width 124 height 19
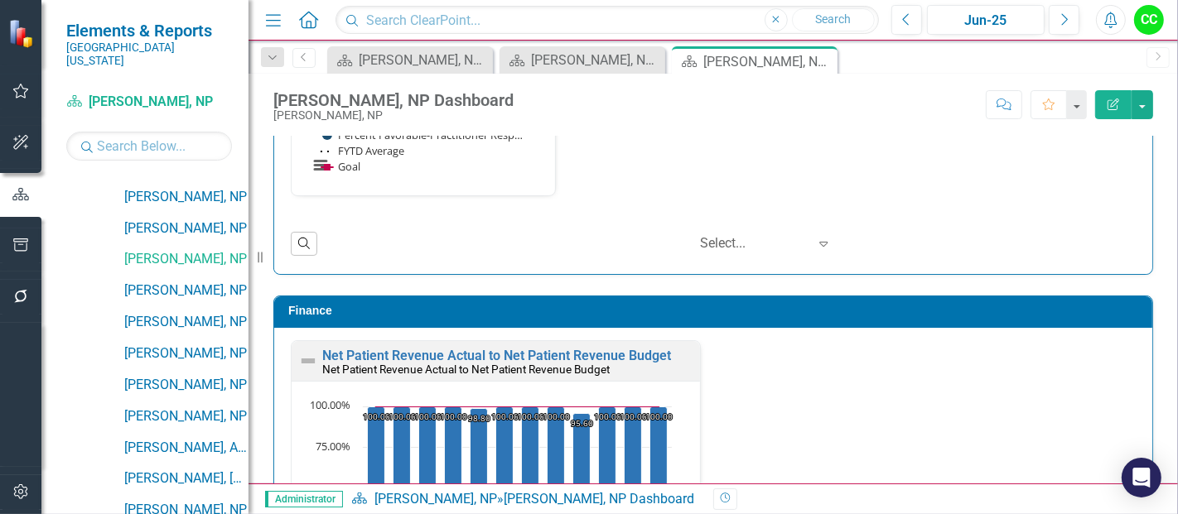
scroll to position [2529, 0]
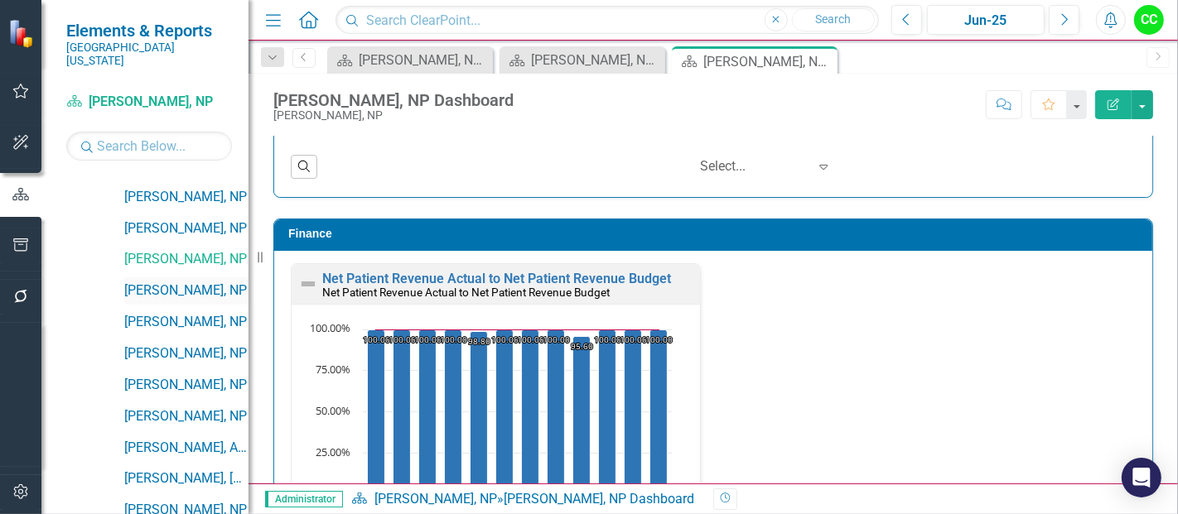
click at [177, 282] on link "[PERSON_NAME], NP" at bounding box center [186, 291] width 124 height 19
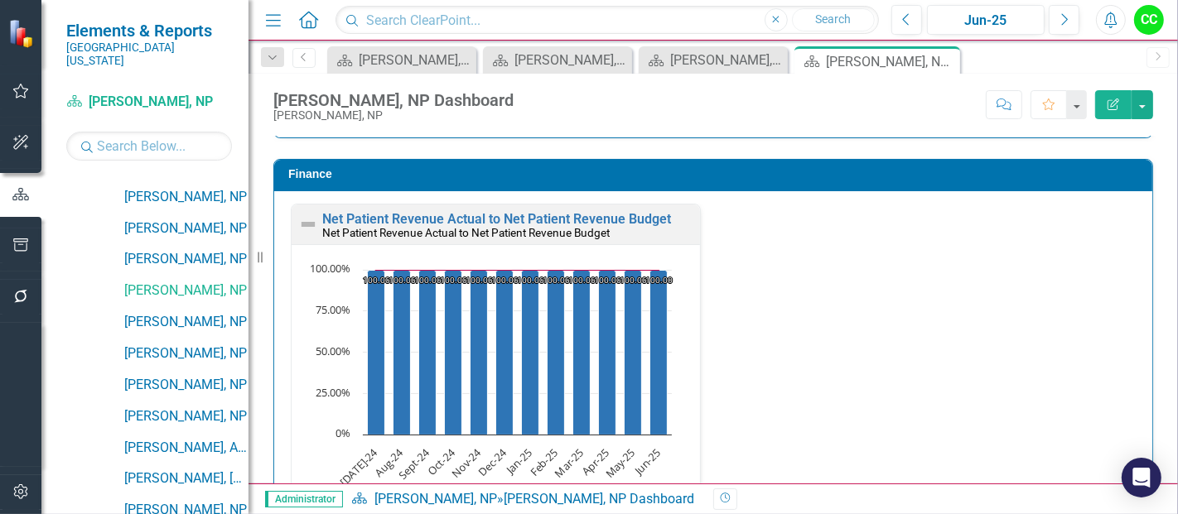
scroll to position [2590, 0]
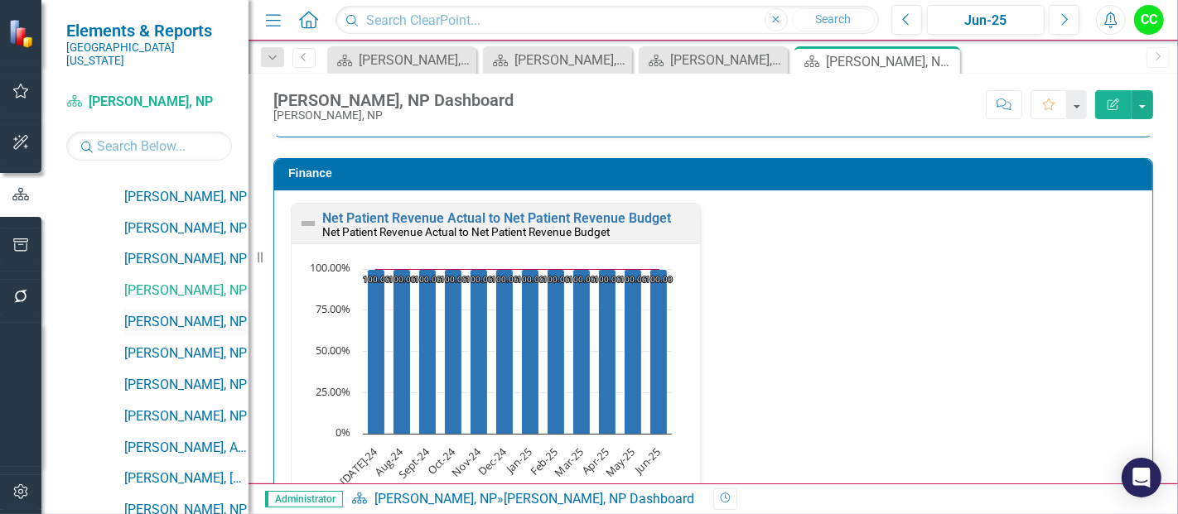
click at [158, 316] on div "[PERSON_NAME], NP" at bounding box center [186, 322] width 124 height 27
click at [157, 313] on link "[PERSON_NAME], NP" at bounding box center [186, 322] width 124 height 19
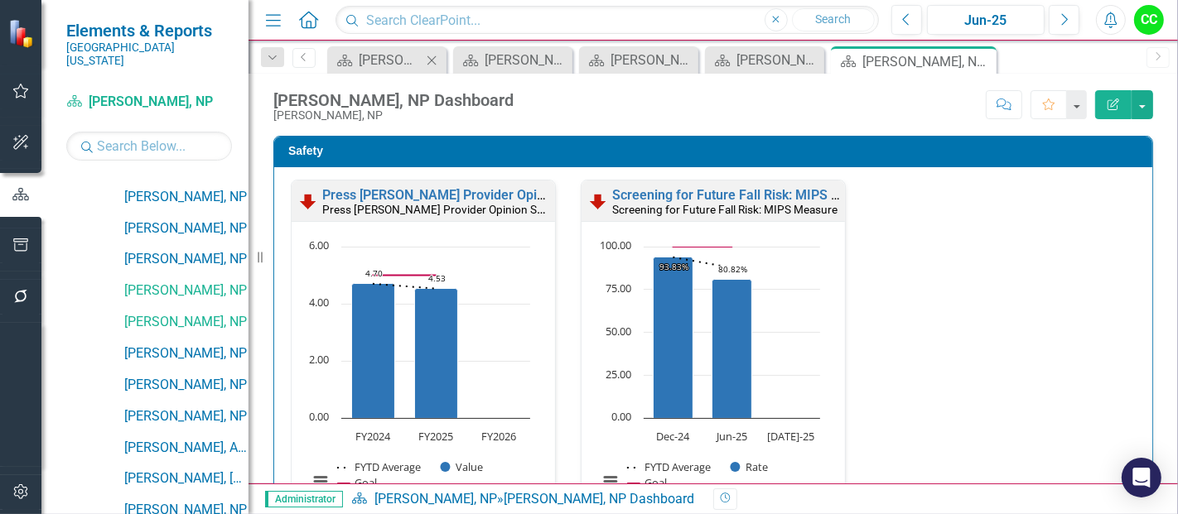
click at [430, 56] on icon "Close" at bounding box center [431, 60] width 17 height 13
click at [459, 58] on icon at bounding box center [461, 60] width 9 height 9
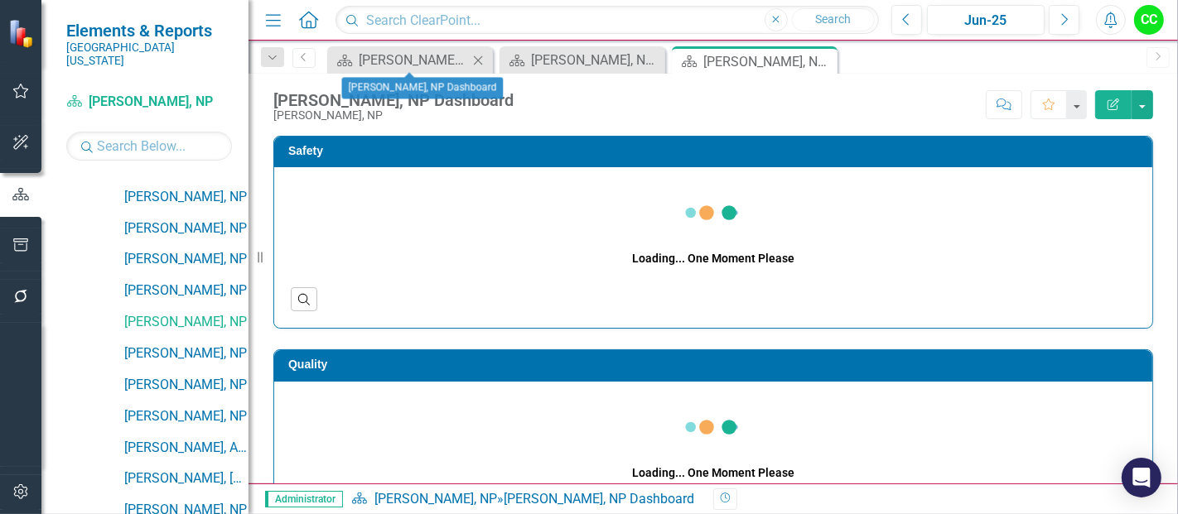
click at [478, 61] on icon "Close" at bounding box center [478, 60] width 17 height 13
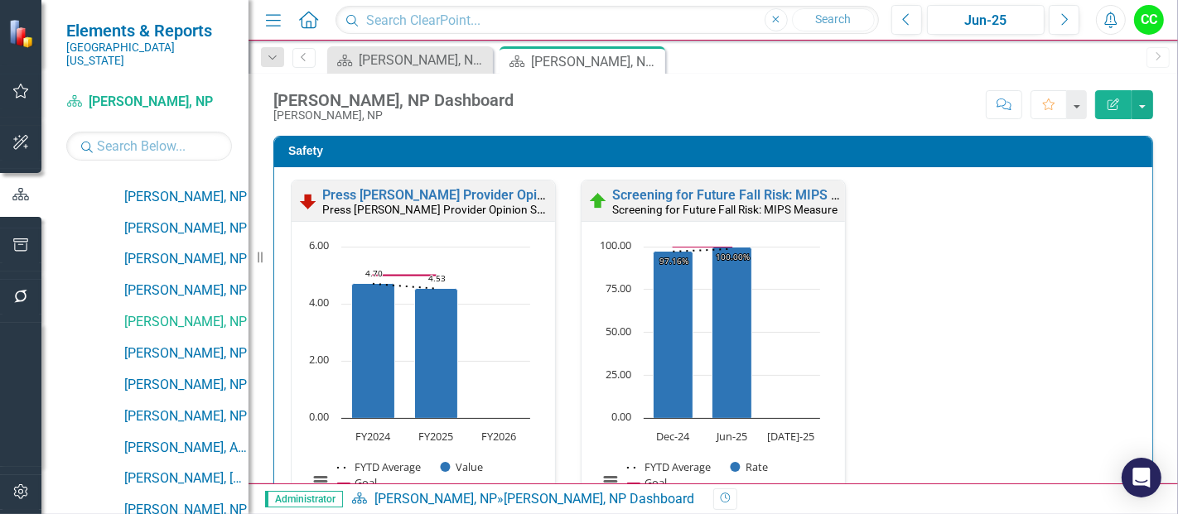
click at [0, 0] on icon "Close" at bounding box center [0, 0] width 0 height 0
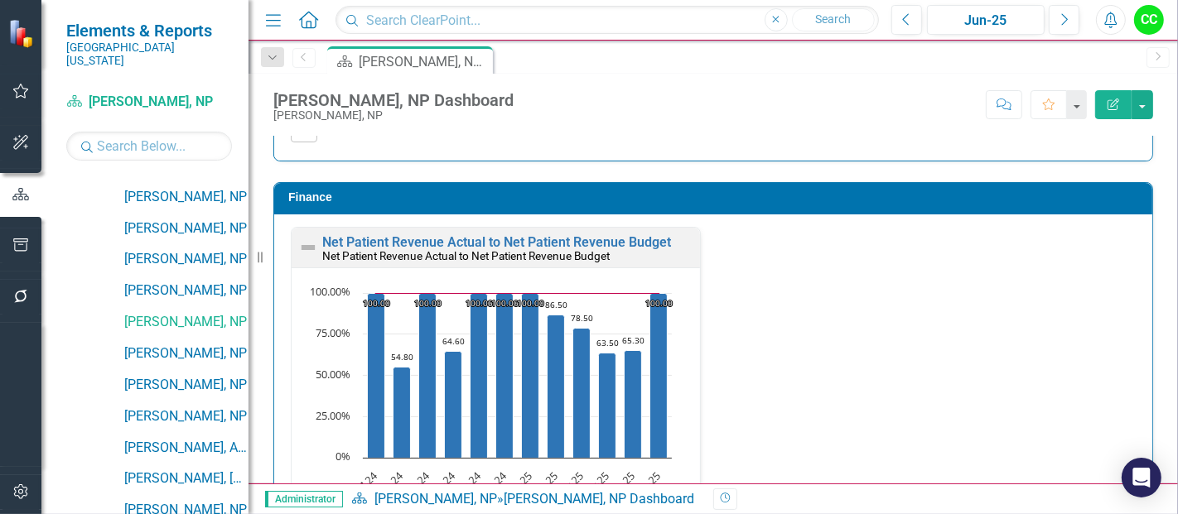
scroll to position [2569, 0]
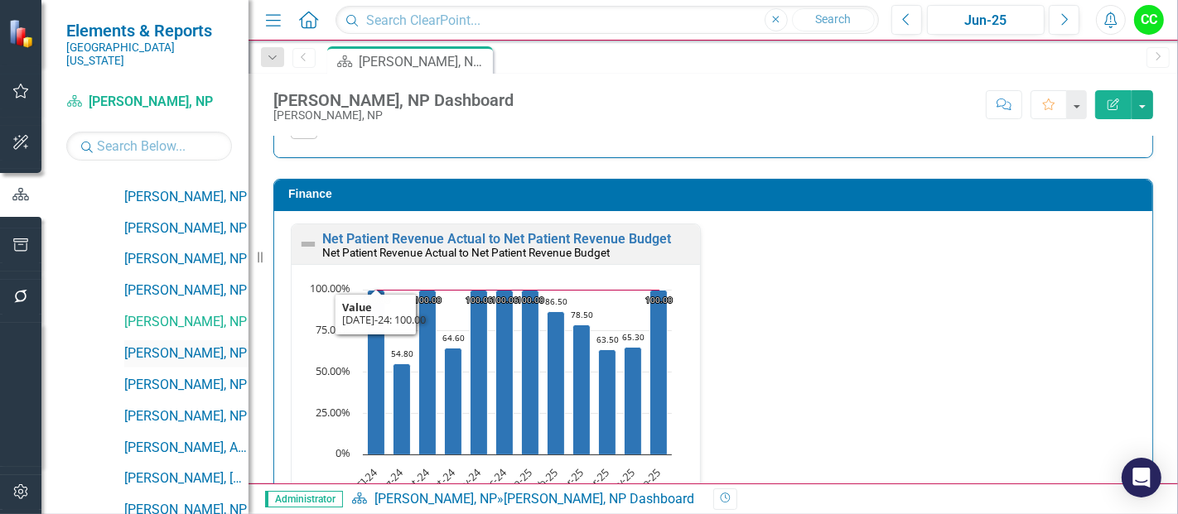
click at [179, 345] on link "[PERSON_NAME], NP" at bounding box center [186, 354] width 124 height 19
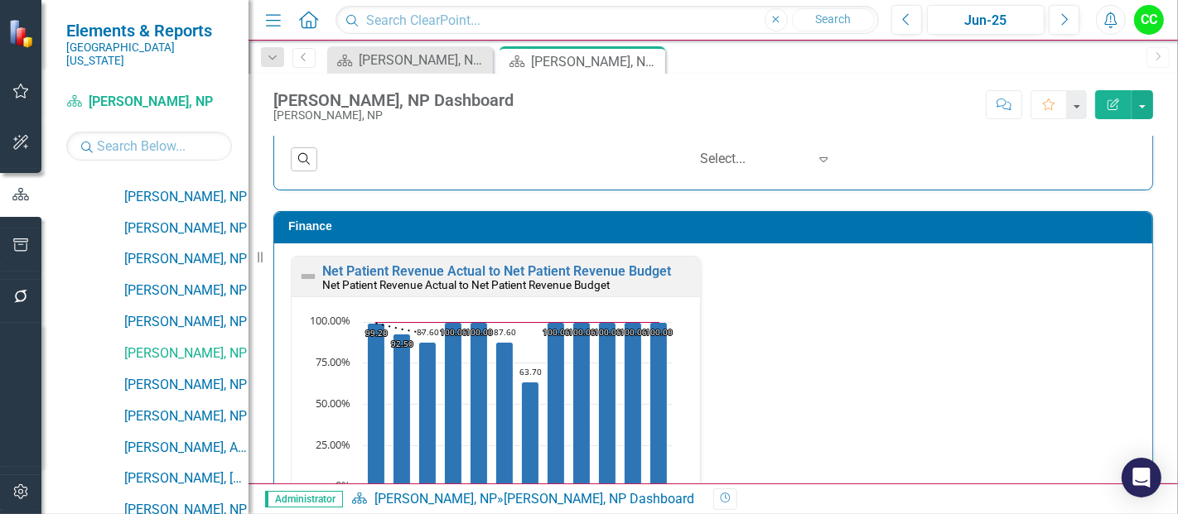
scroll to position [2538, 0]
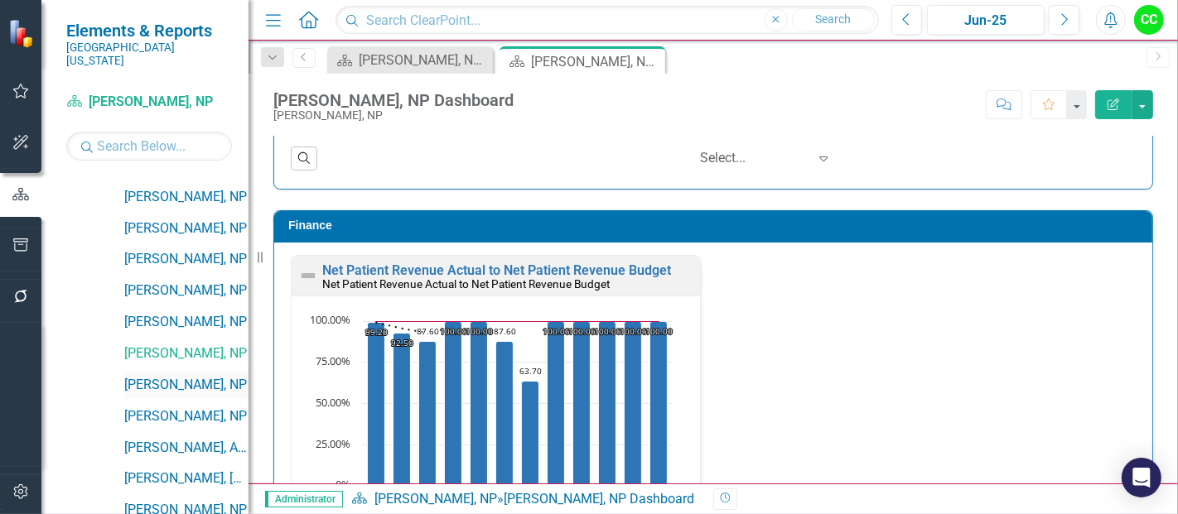
click at [182, 376] on link "[PERSON_NAME], NP" at bounding box center [186, 385] width 124 height 19
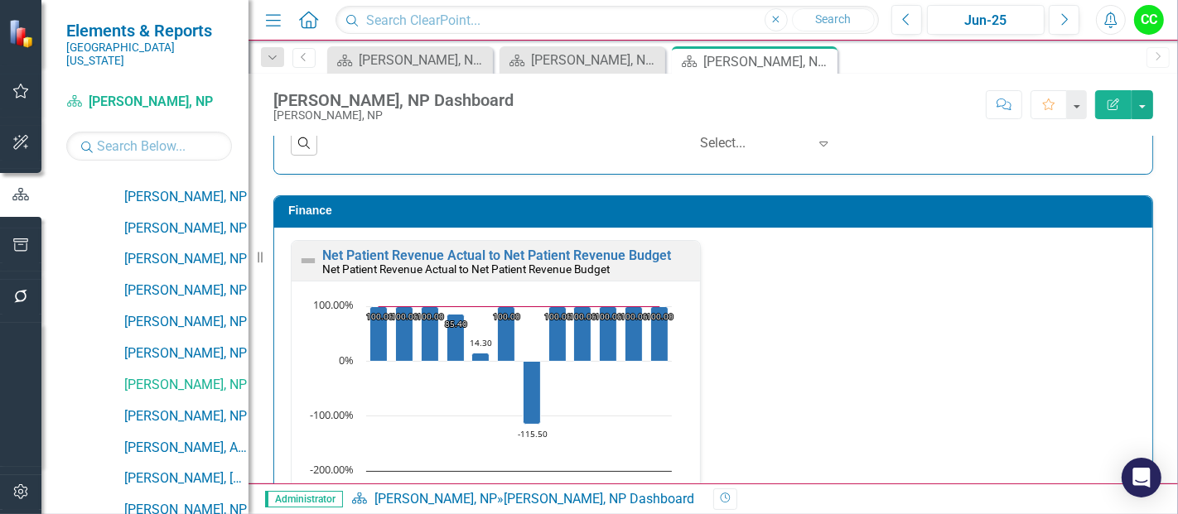
scroll to position [2553, 0]
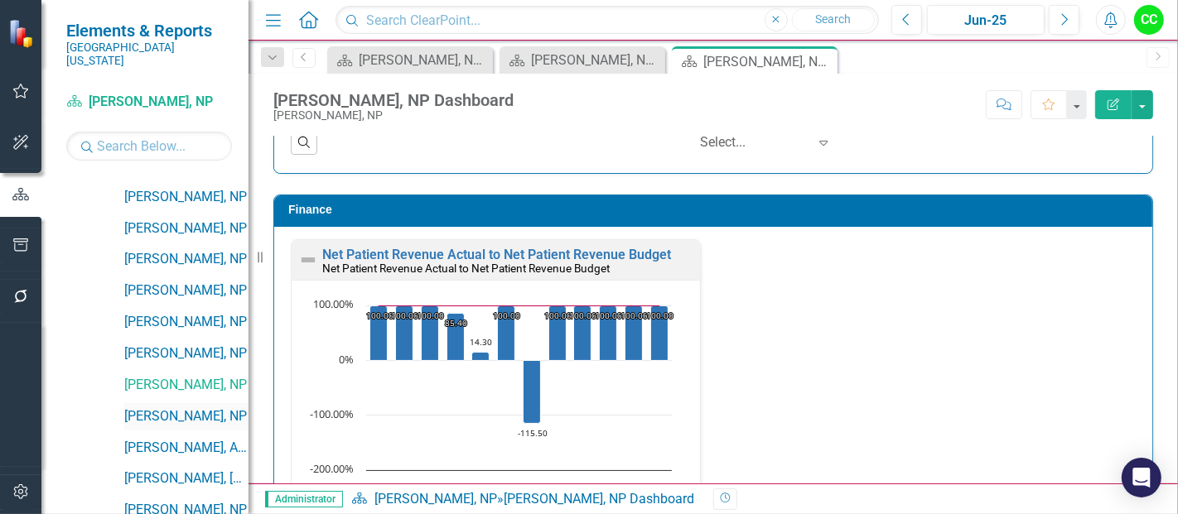
click at [162, 408] on link "[PERSON_NAME], NP" at bounding box center [186, 417] width 124 height 19
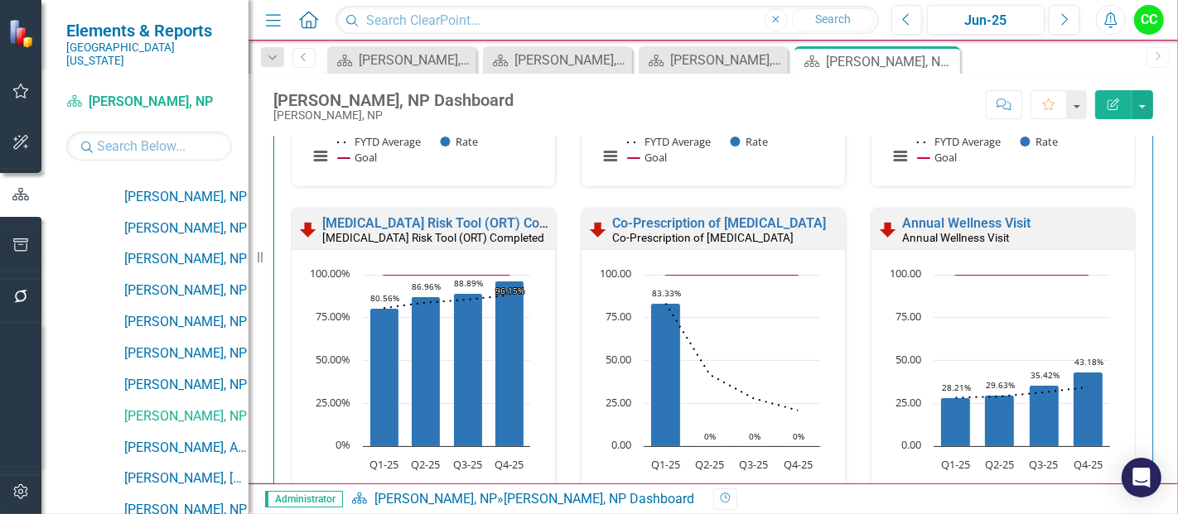
scroll to position [812, 0]
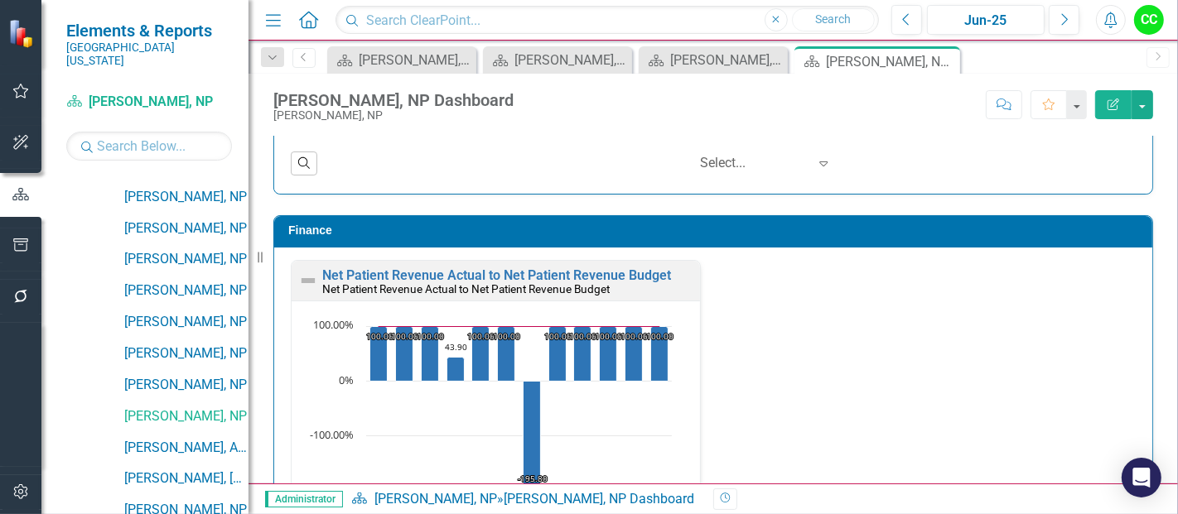
scroll to position [2608, 0]
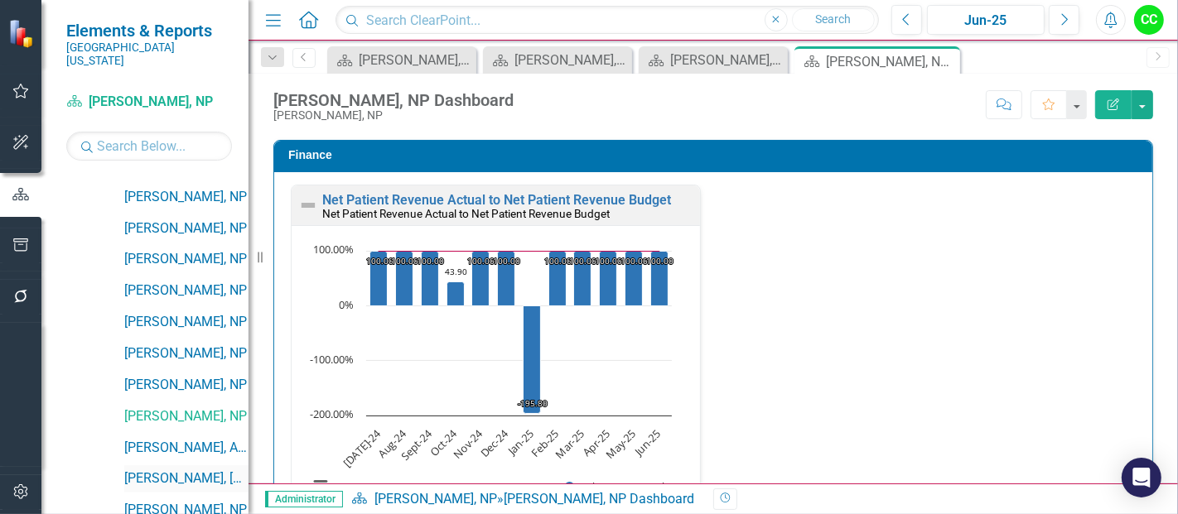
click at [167, 470] on link "[PERSON_NAME], [GEOGRAPHIC_DATA]" at bounding box center [186, 479] width 124 height 19
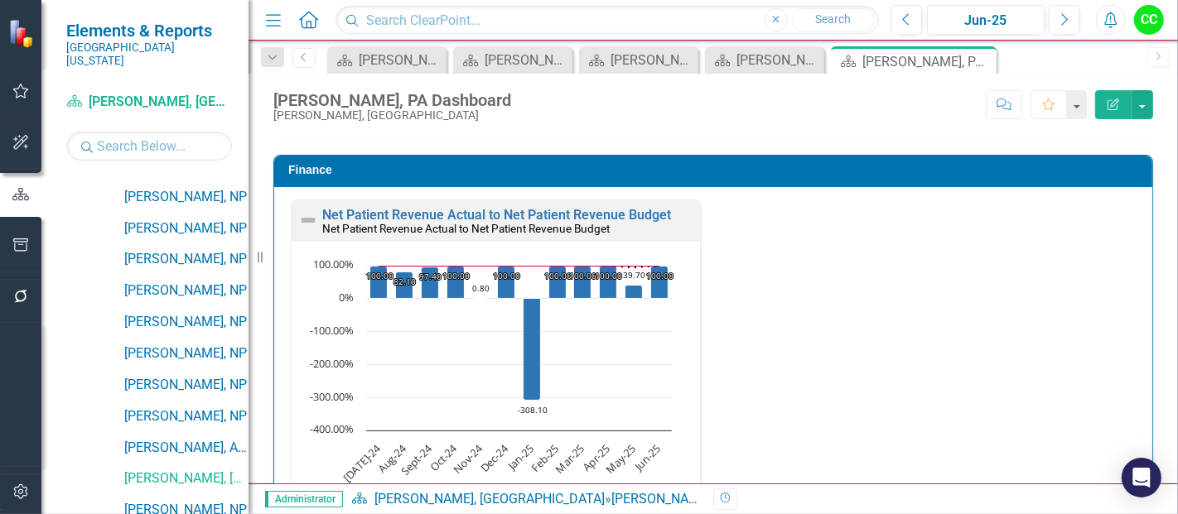
scroll to position [2594, 0]
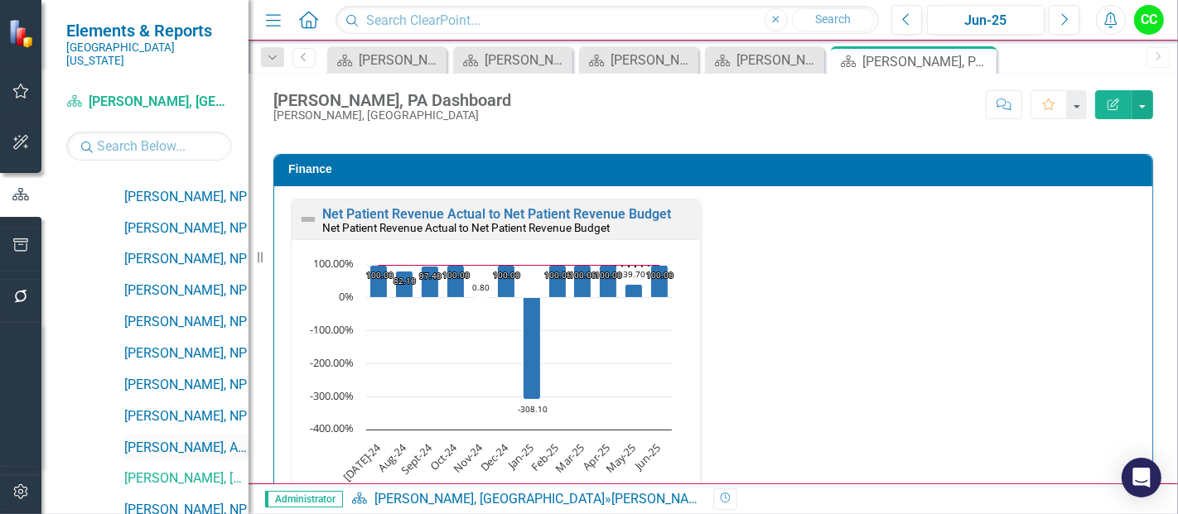
click at [167, 439] on link "[PERSON_NAME], APRN" at bounding box center [186, 448] width 124 height 19
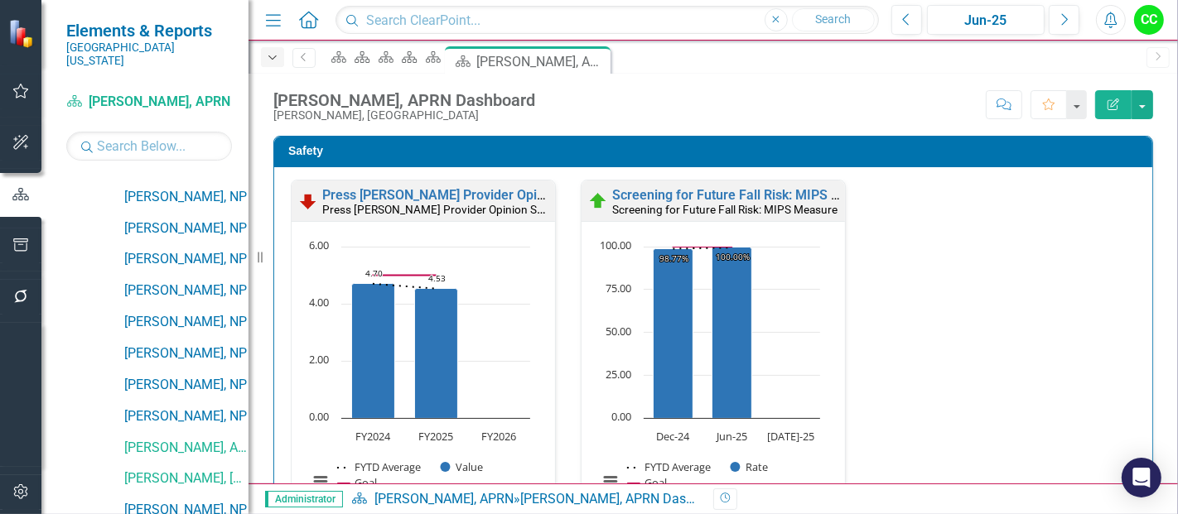
click at [277, 56] on icon "Dropdown" at bounding box center [272, 58] width 15 height 12
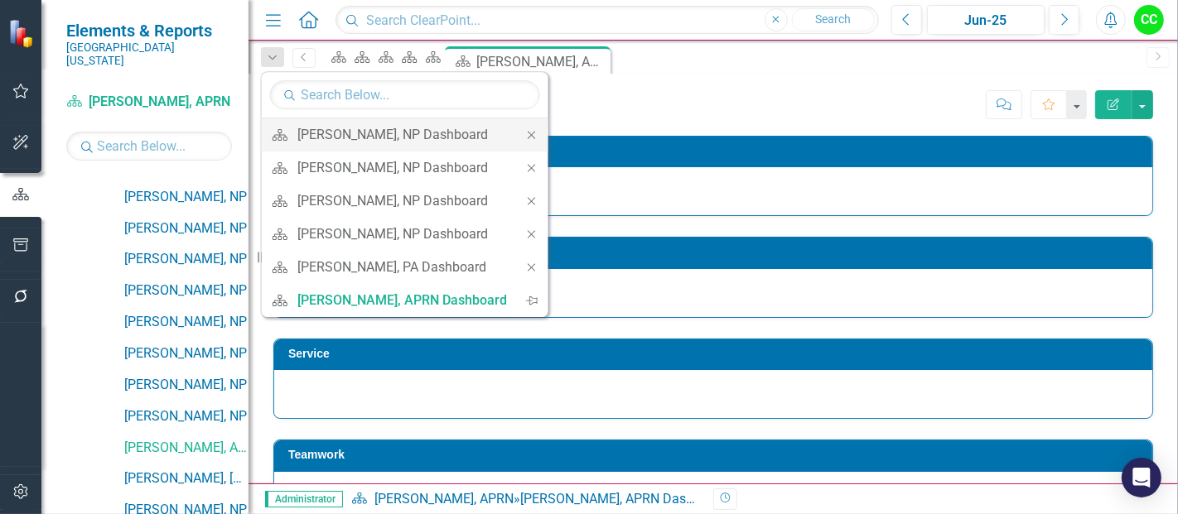
click at [534, 135] on icon "Close" at bounding box center [531, 135] width 15 height 12
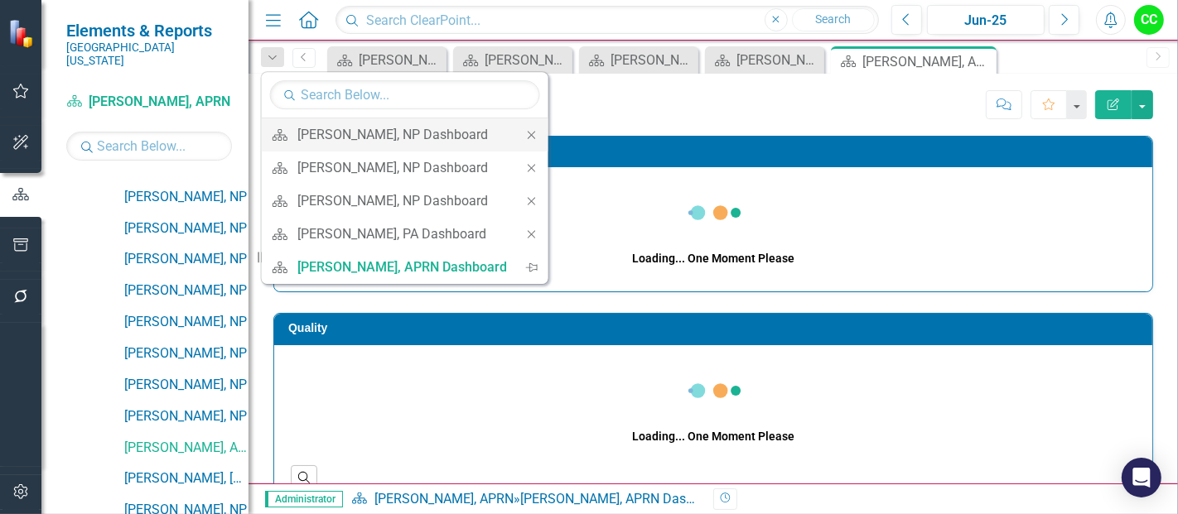
click at [529, 137] on icon "Close" at bounding box center [531, 135] width 15 height 12
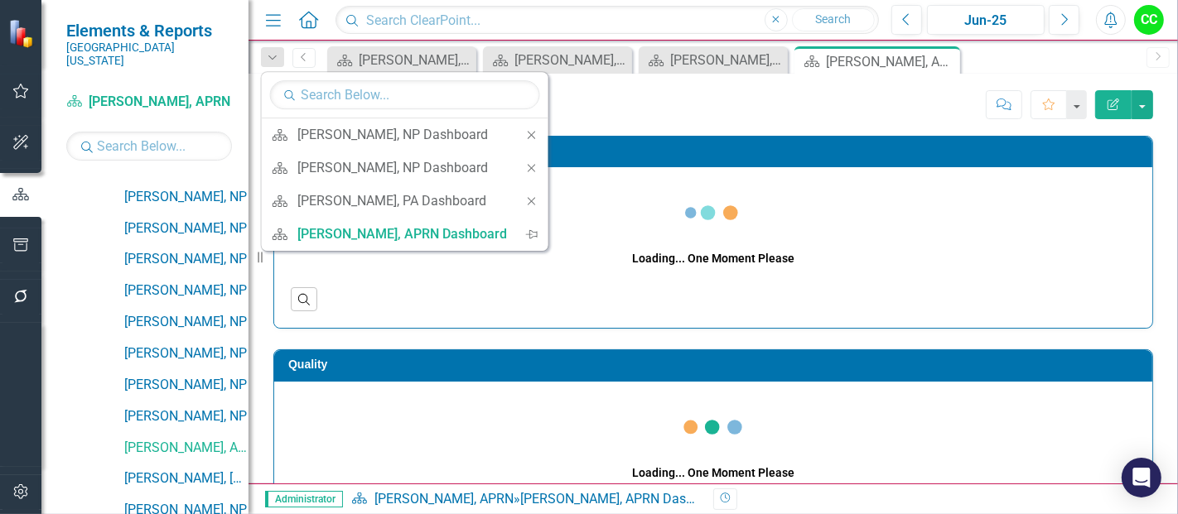
click at [529, 137] on icon "Close" at bounding box center [531, 135] width 15 height 12
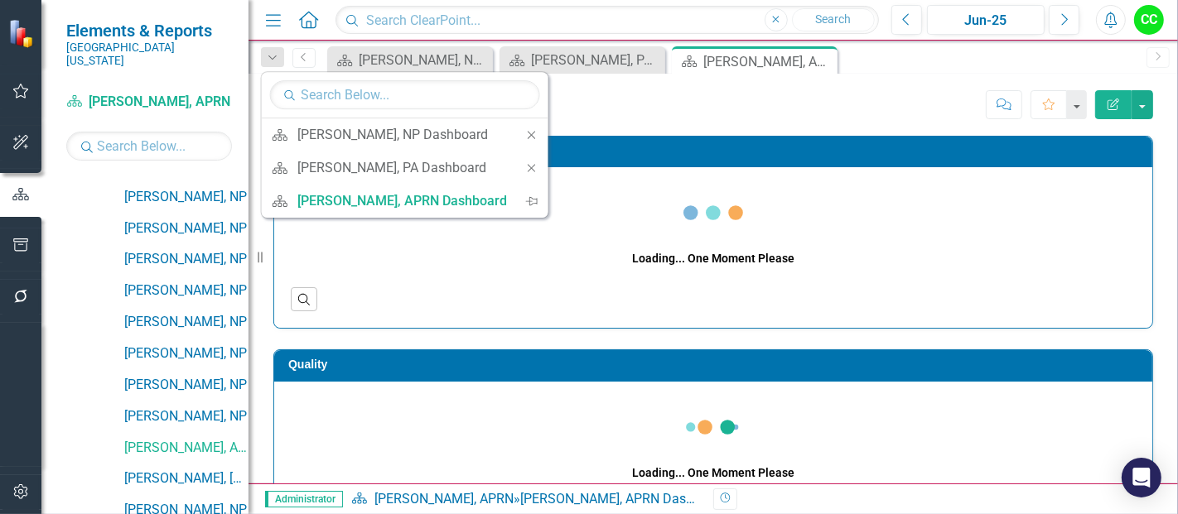
click at [529, 137] on icon "Close" at bounding box center [531, 135] width 15 height 12
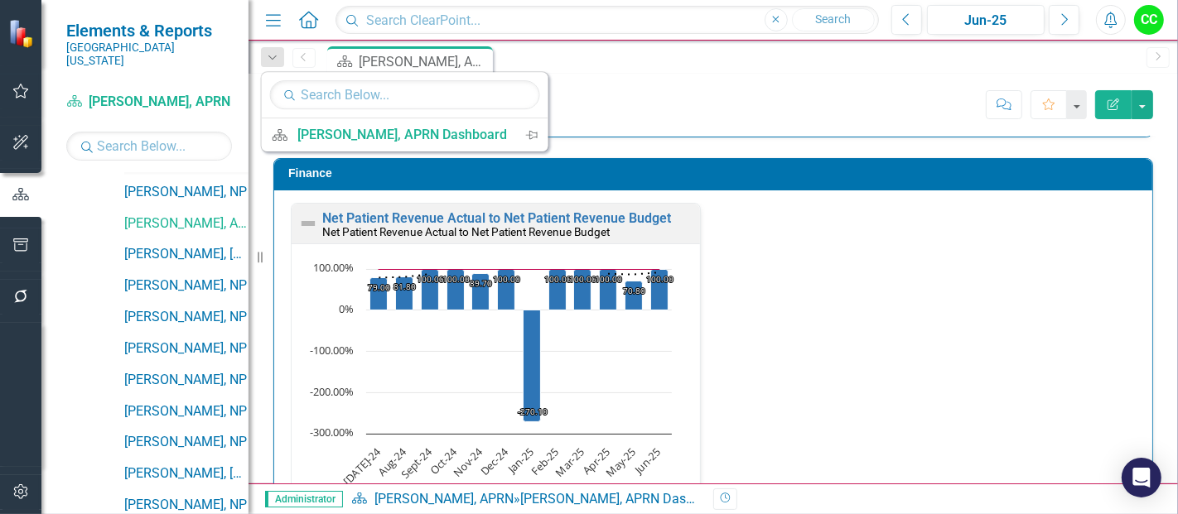
scroll to position [1531, 0]
drag, startPoint x: 185, startPoint y: 268, endPoint x: 494, endPoint y: 513, distance: 394.0
click at [185, 277] on link "[PERSON_NAME], NP" at bounding box center [186, 286] width 124 height 19
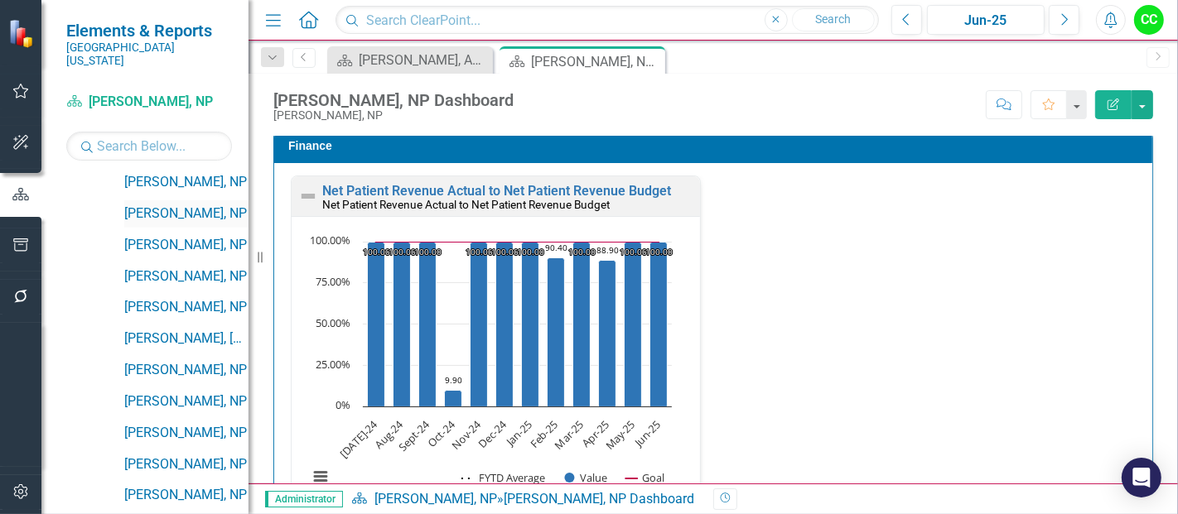
scroll to position [1667, 0]
click at [196, 172] on link "[PERSON_NAME], NP" at bounding box center [186, 181] width 124 height 19
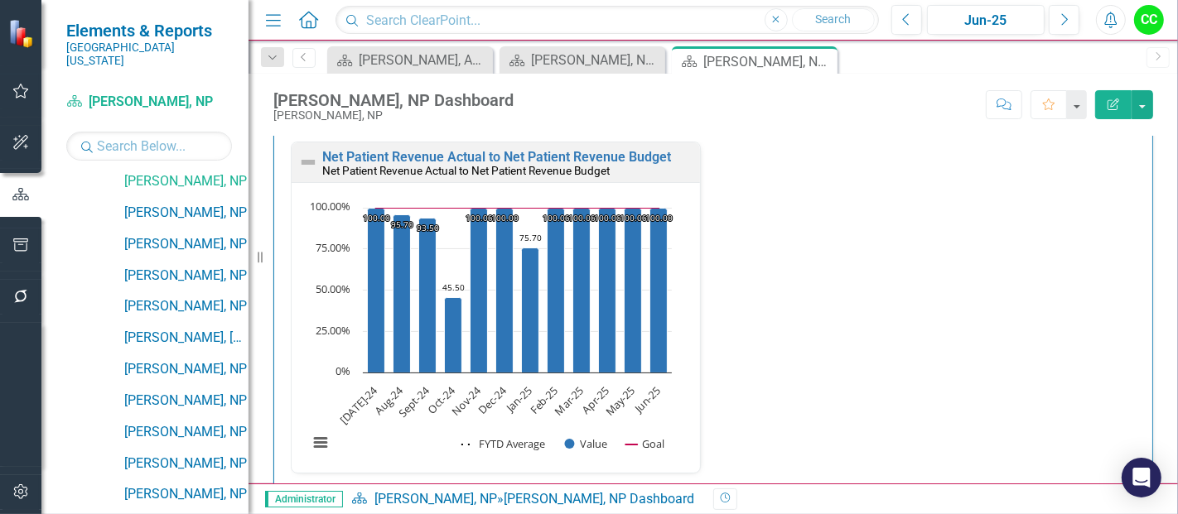
scroll to position [2663, 0]
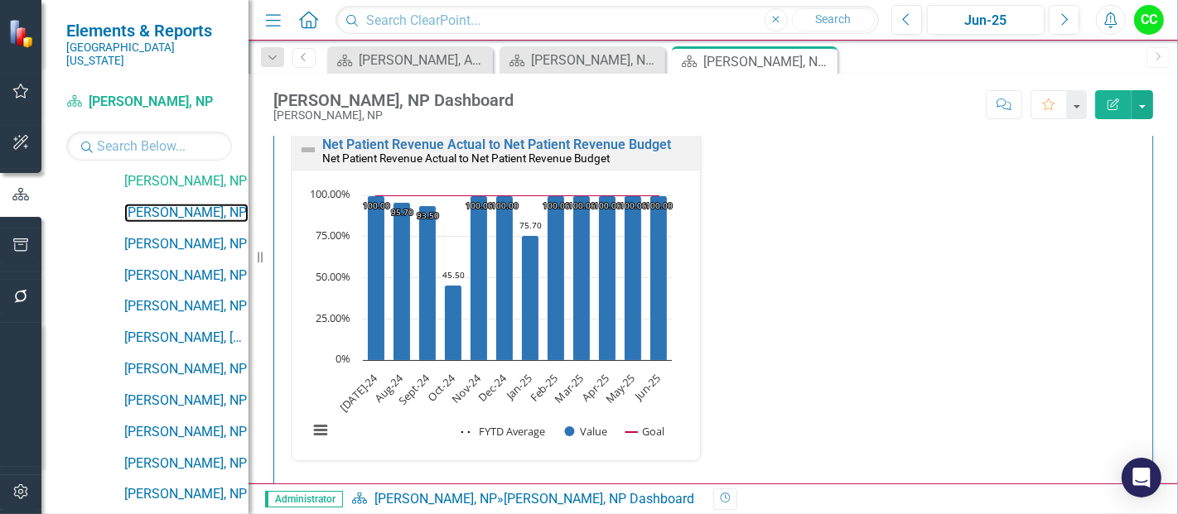
drag, startPoint x: 186, startPoint y: 195, endPoint x: 437, endPoint y: 509, distance: 402.0
click at [186, 204] on link "[PERSON_NAME], NP" at bounding box center [186, 213] width 124 height 19
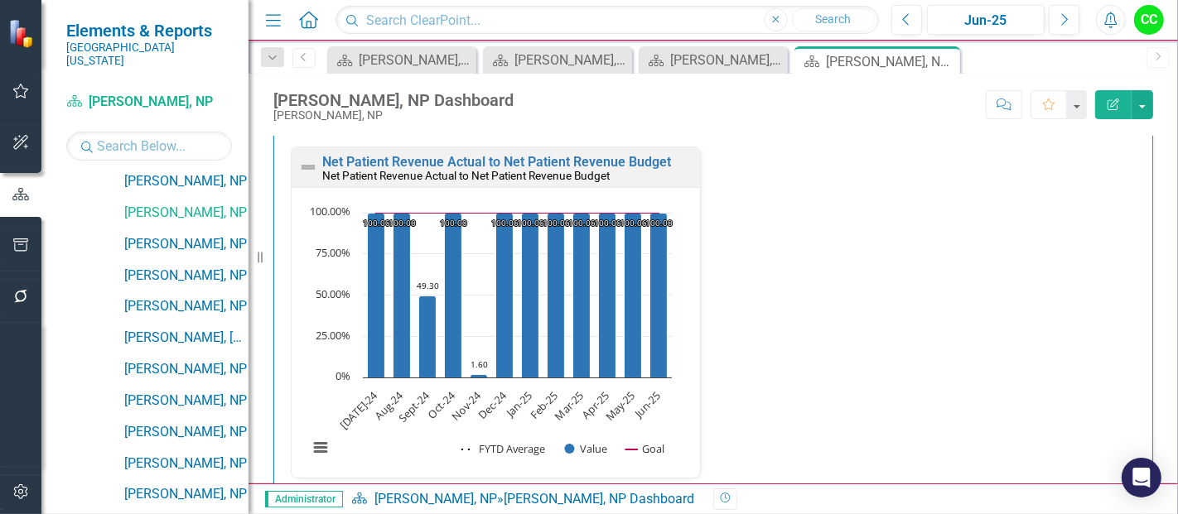
scroll to position [2647, 0]
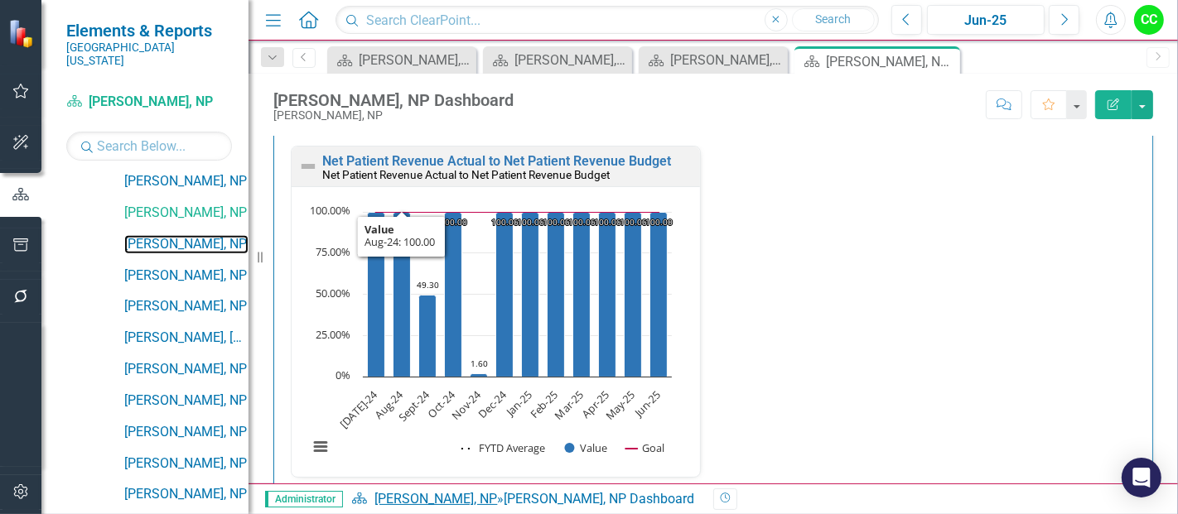
click at [149, 235] on link "[PERSON_NAME], NP" at bounding box center [186, 244] width 124 height 19
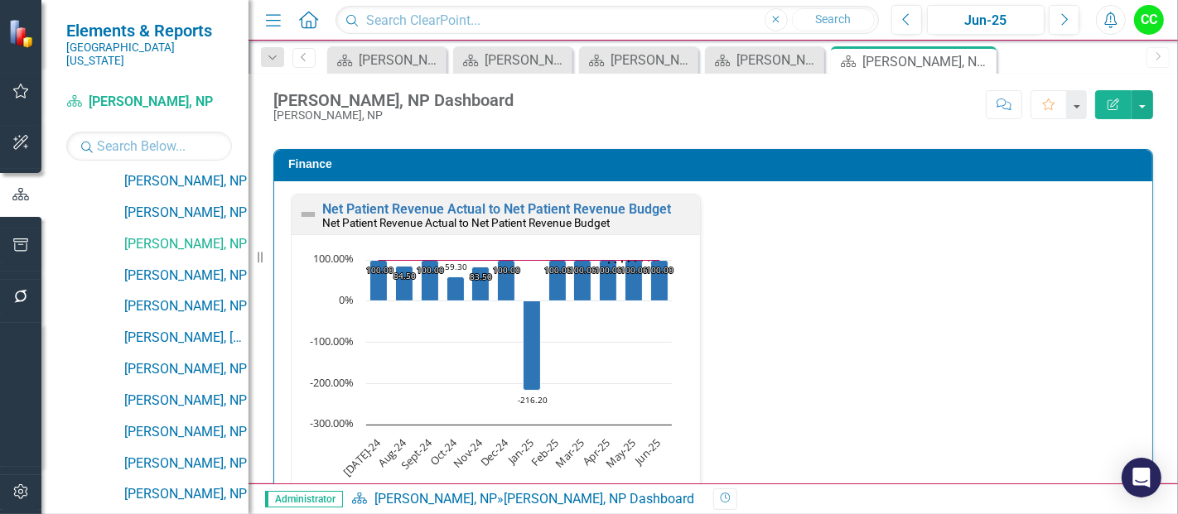
scroll to position [2602, 0]
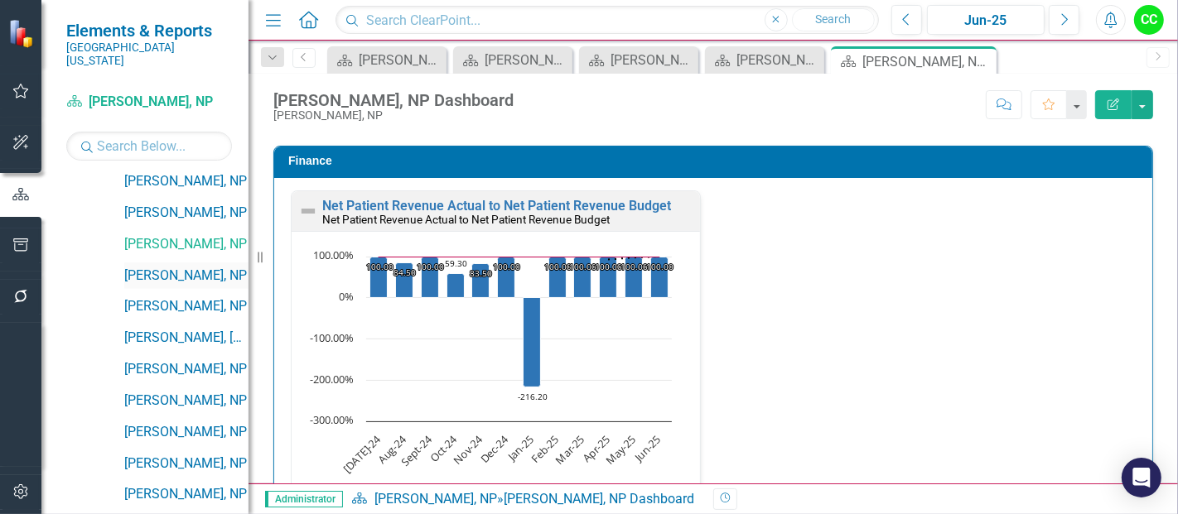
click at [180, 267] on link "[PERSON_NAME], NP" at bounding box center [186, 276] width 124 height 19
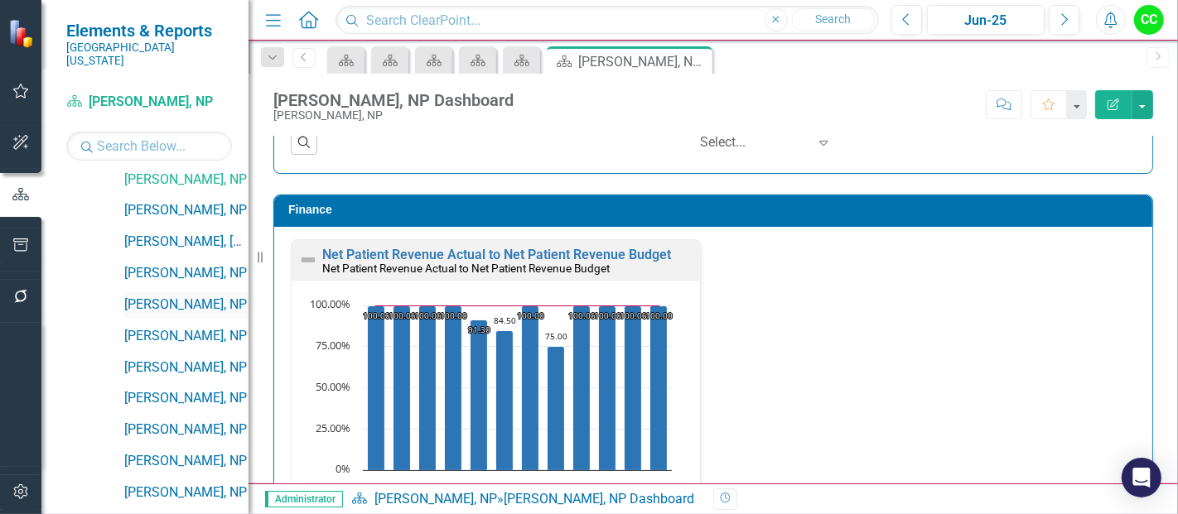
scroll to position [1763, 0]
click at [192, 201] on link "[PERSON_NAME], NP" at bounding box center [186, 210] width 124 height 19
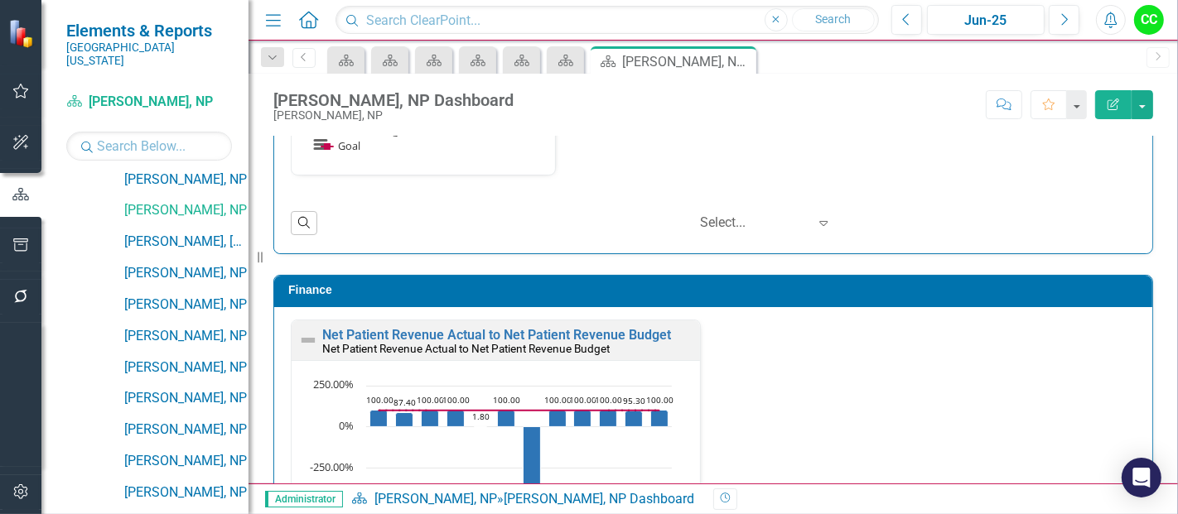
scroll to position [2528, 0]
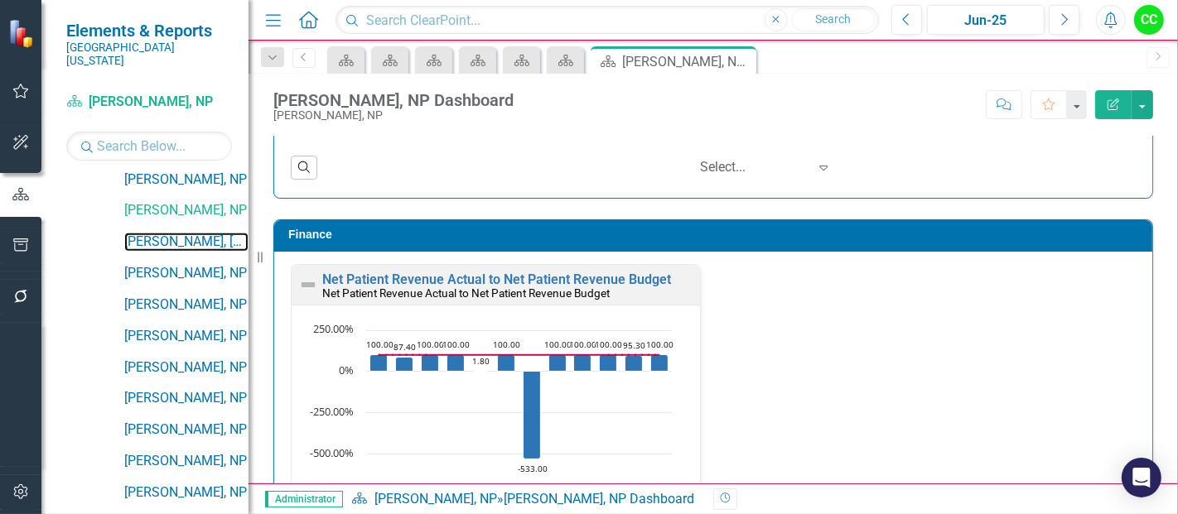
drag, startPoint x: 178, startPoint y: 228, endPoint x: 470, endPoint y: 514, distance: 408.3
click at [178, 233] on link "[PERSON_NAME], [GEOGRAPHIC_DATA]" at bounding box center [186, 242] width 124 height 19
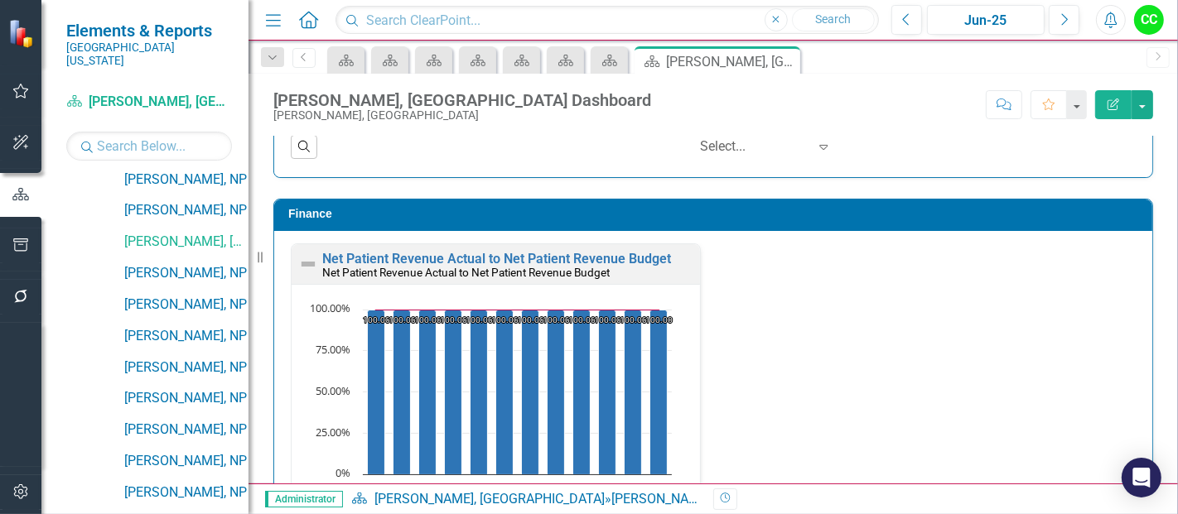
scroll to position [2552, 0]
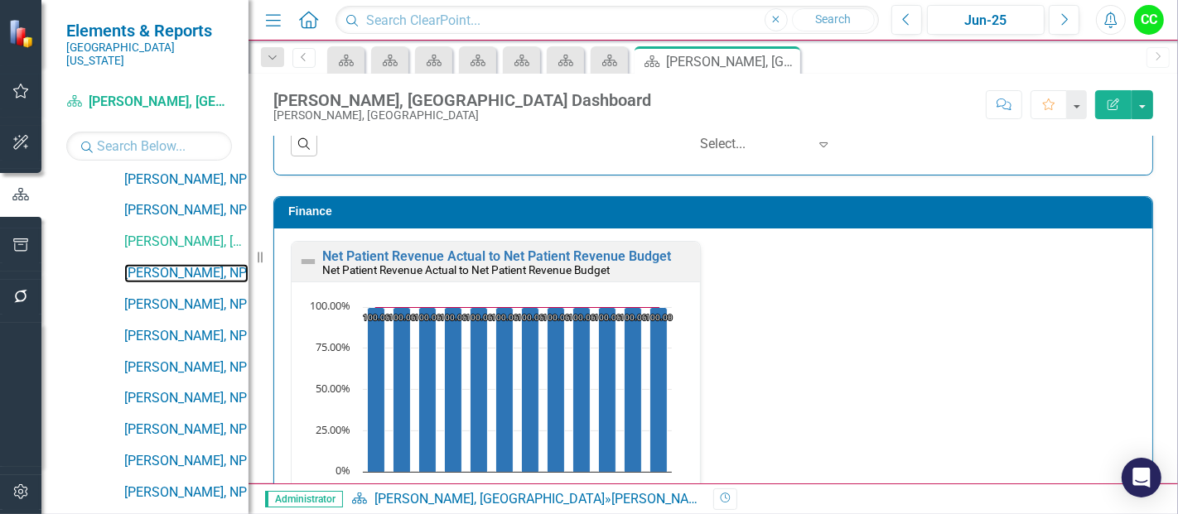
click at [172, 264] on link "[PERSON_NAME], NP" at bounding box center [186, 273] width 124 height 19
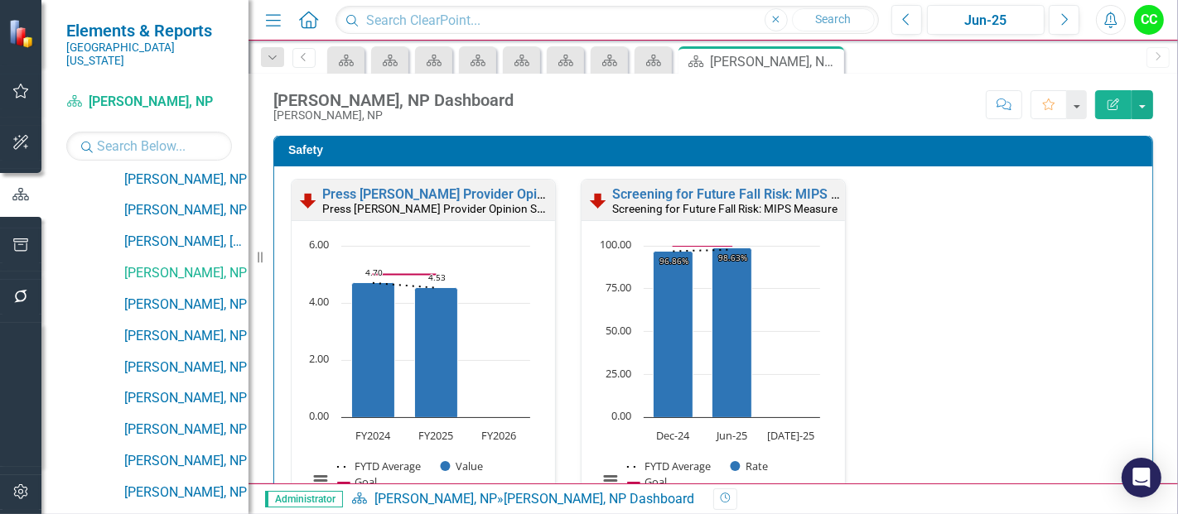
scroll to position [1, 0]
